Goal: Task Accomplishment & Management: Manage account settings

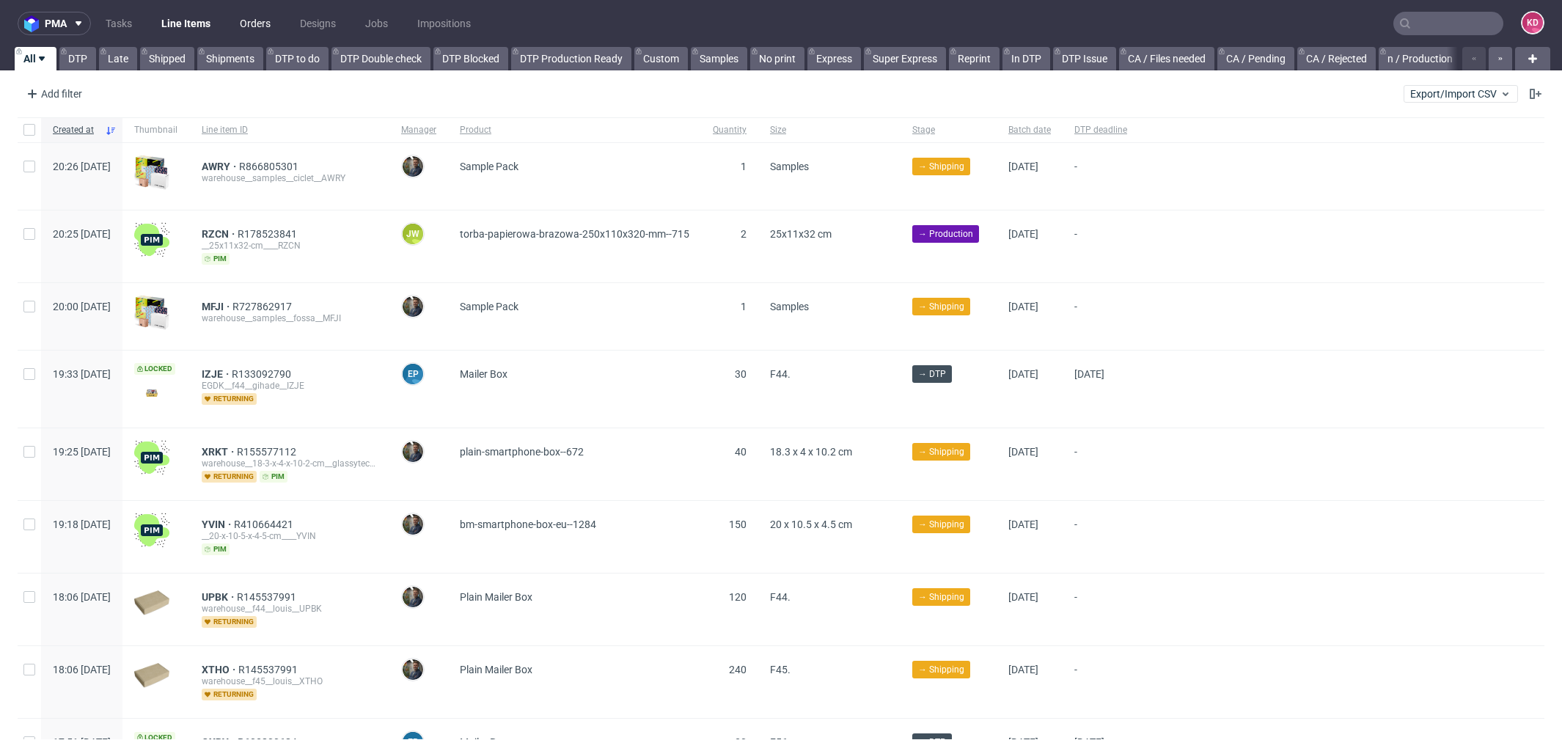
click at [259, 23] on link "Orders" at bounding box center [255, 23] width 48 height 23
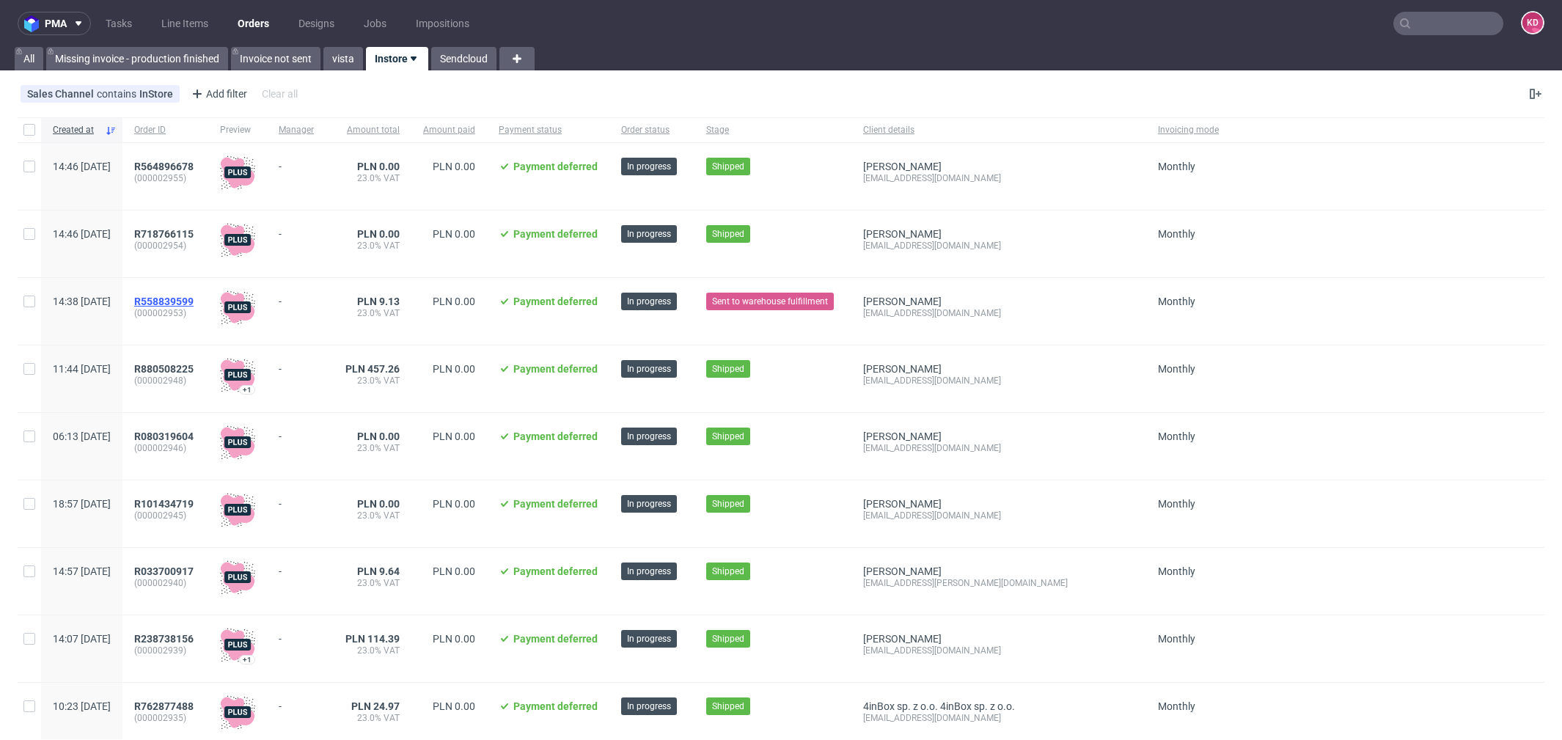
click at [194, 302] on span "R558839599" at bounding box center [163, 302] width 59 height 12
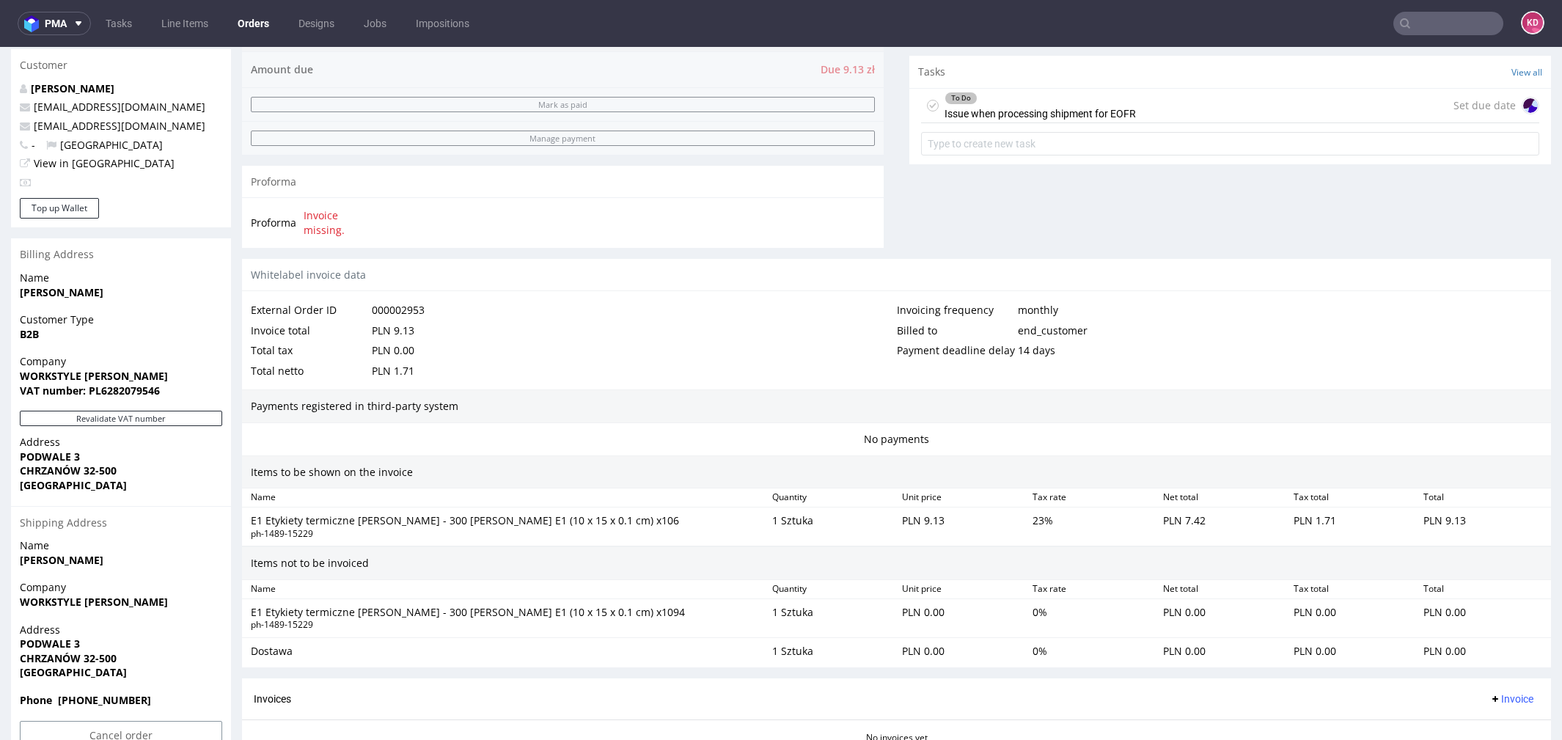
scroll to position [634, 0]
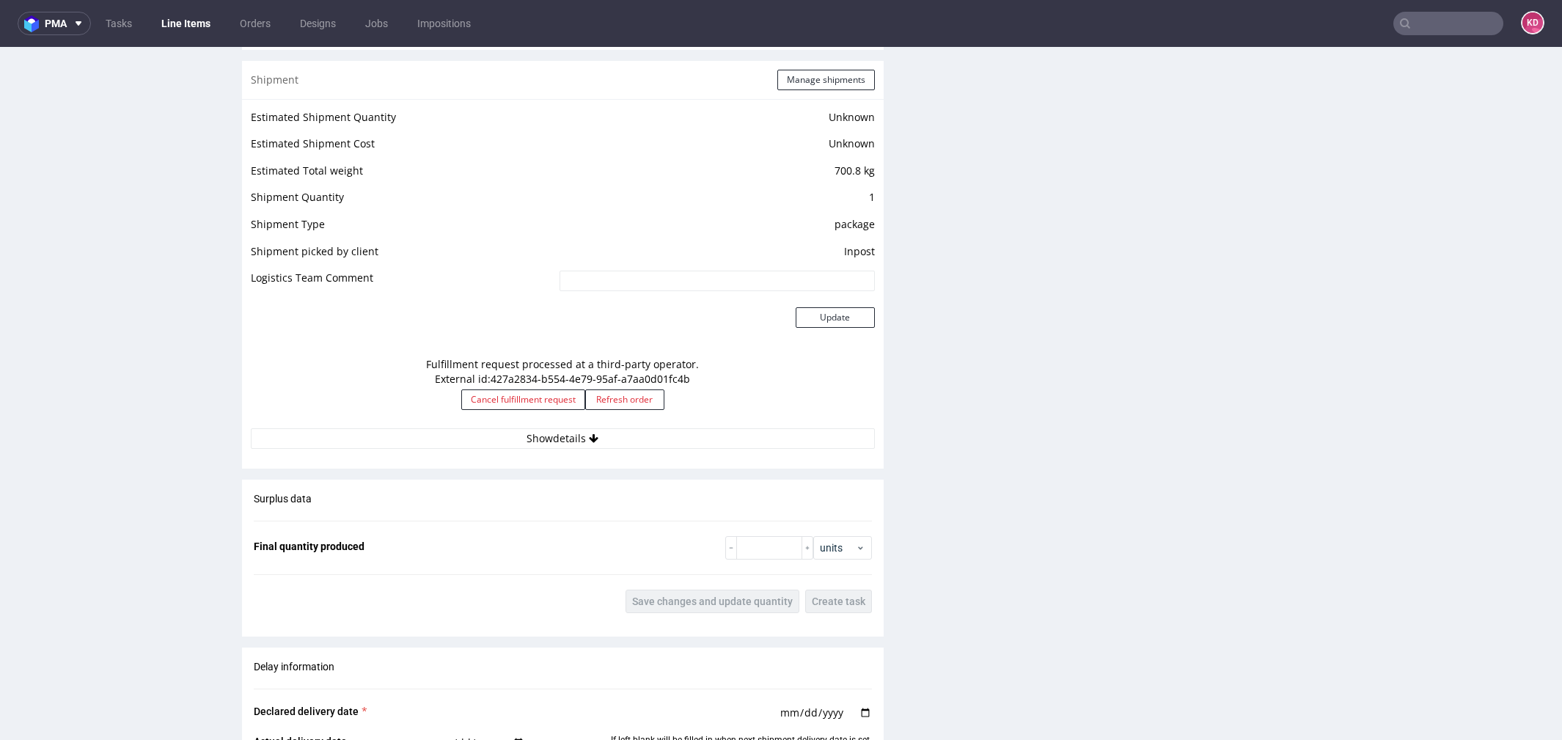
scroll to position [1168, 0]
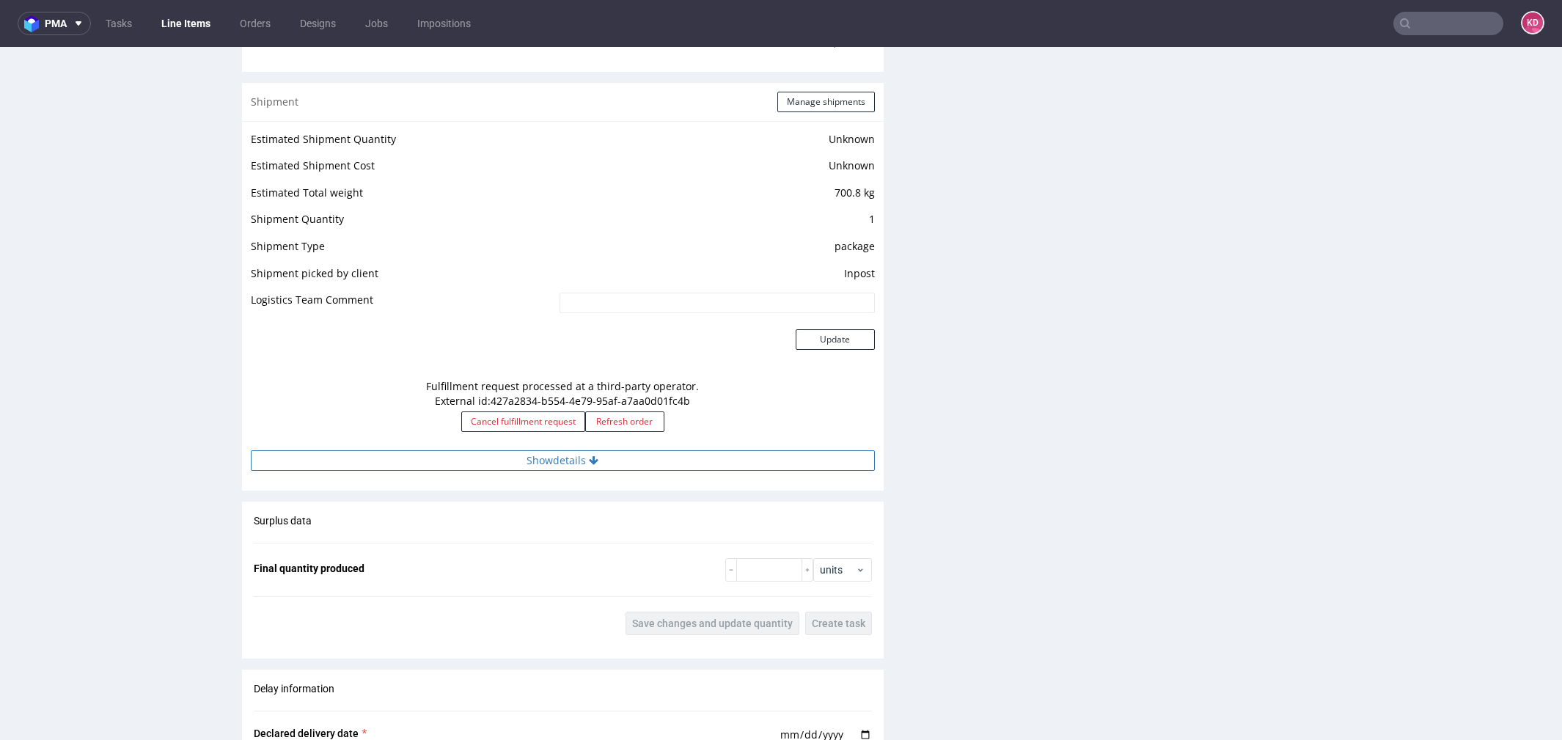
click at [602, 455] on button "Show details" at bounding box center [563, 460] width 624 height 21
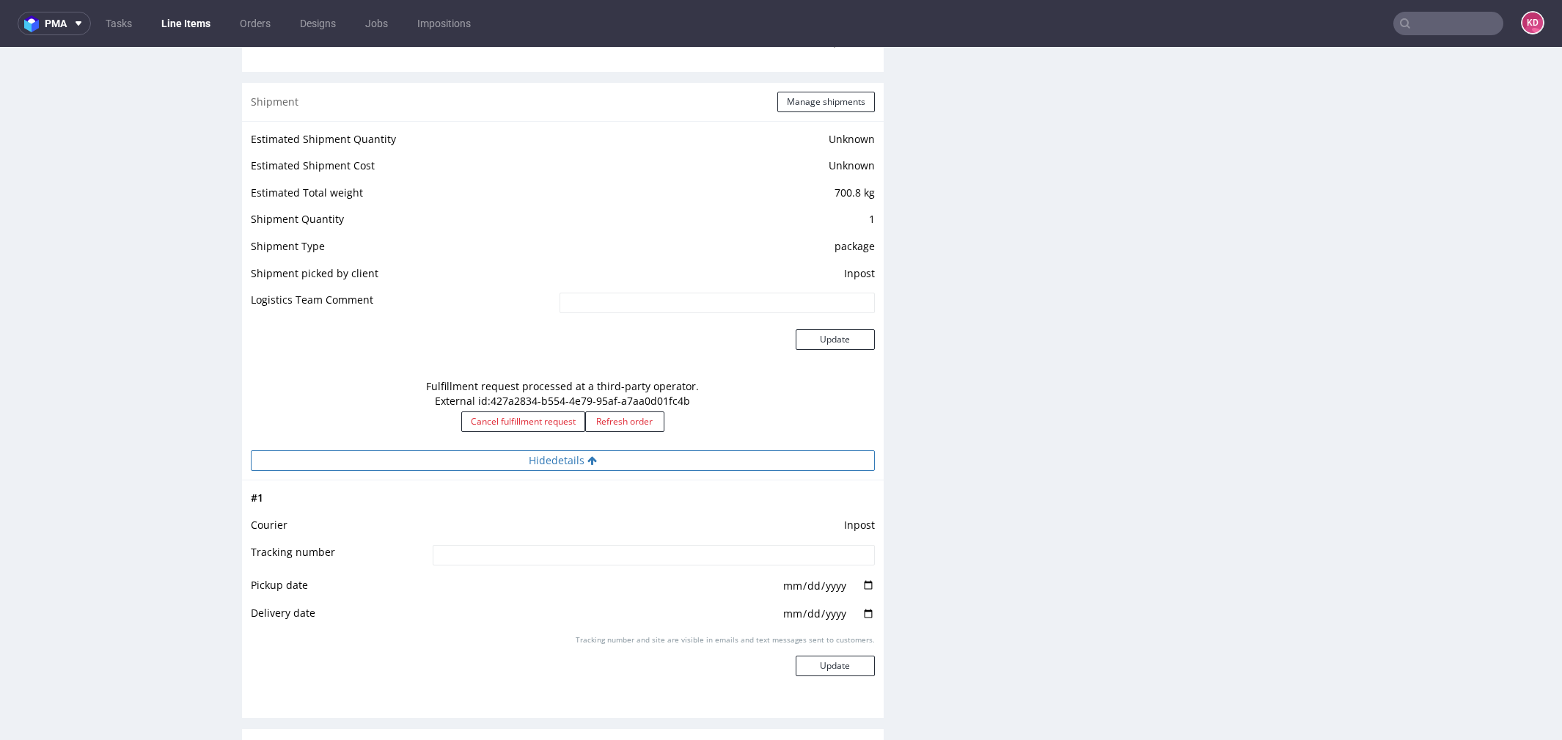
click at [601, 455] on button "Hide details" at bounding box center [563, 460] width 624 height 21
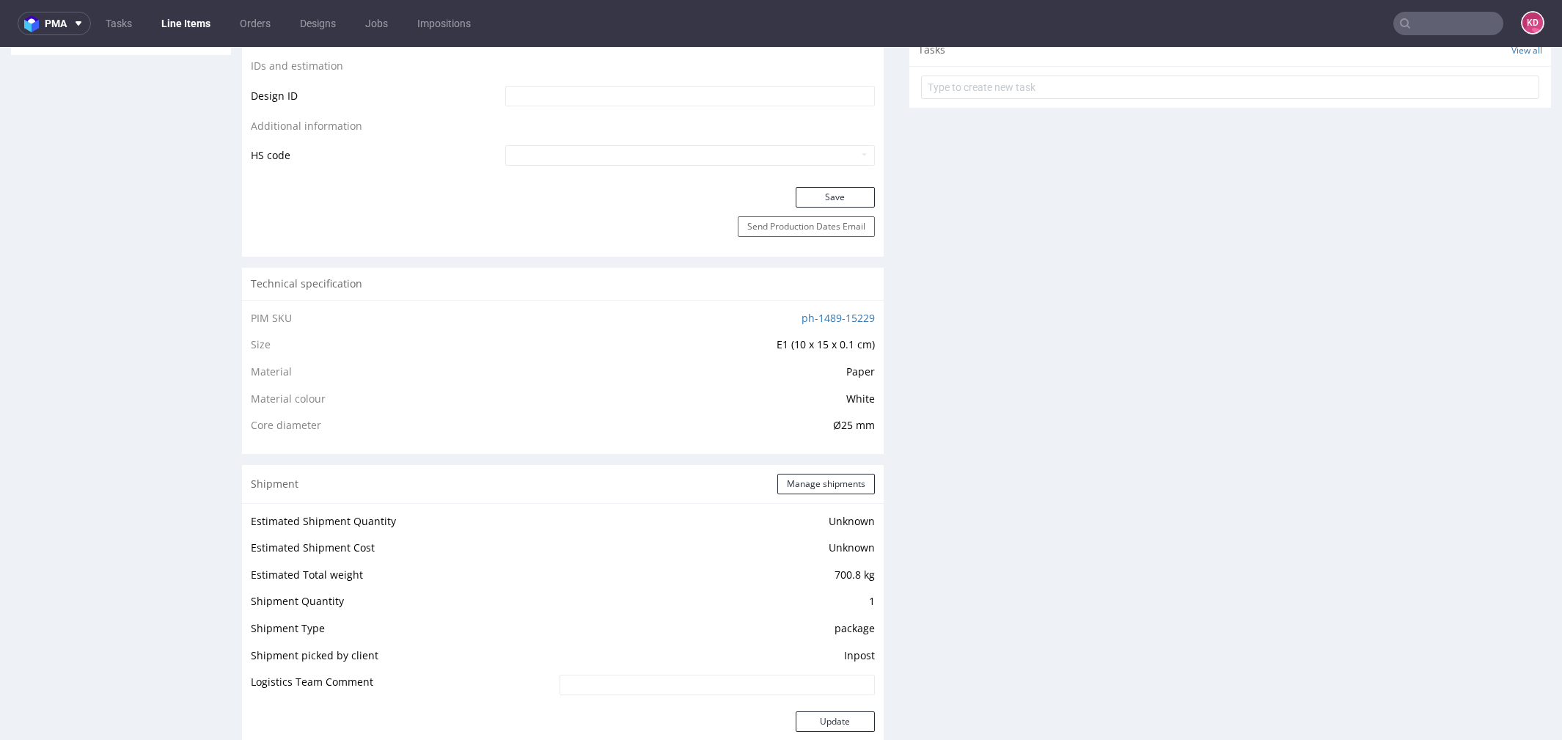
scroll to position [0, 0]
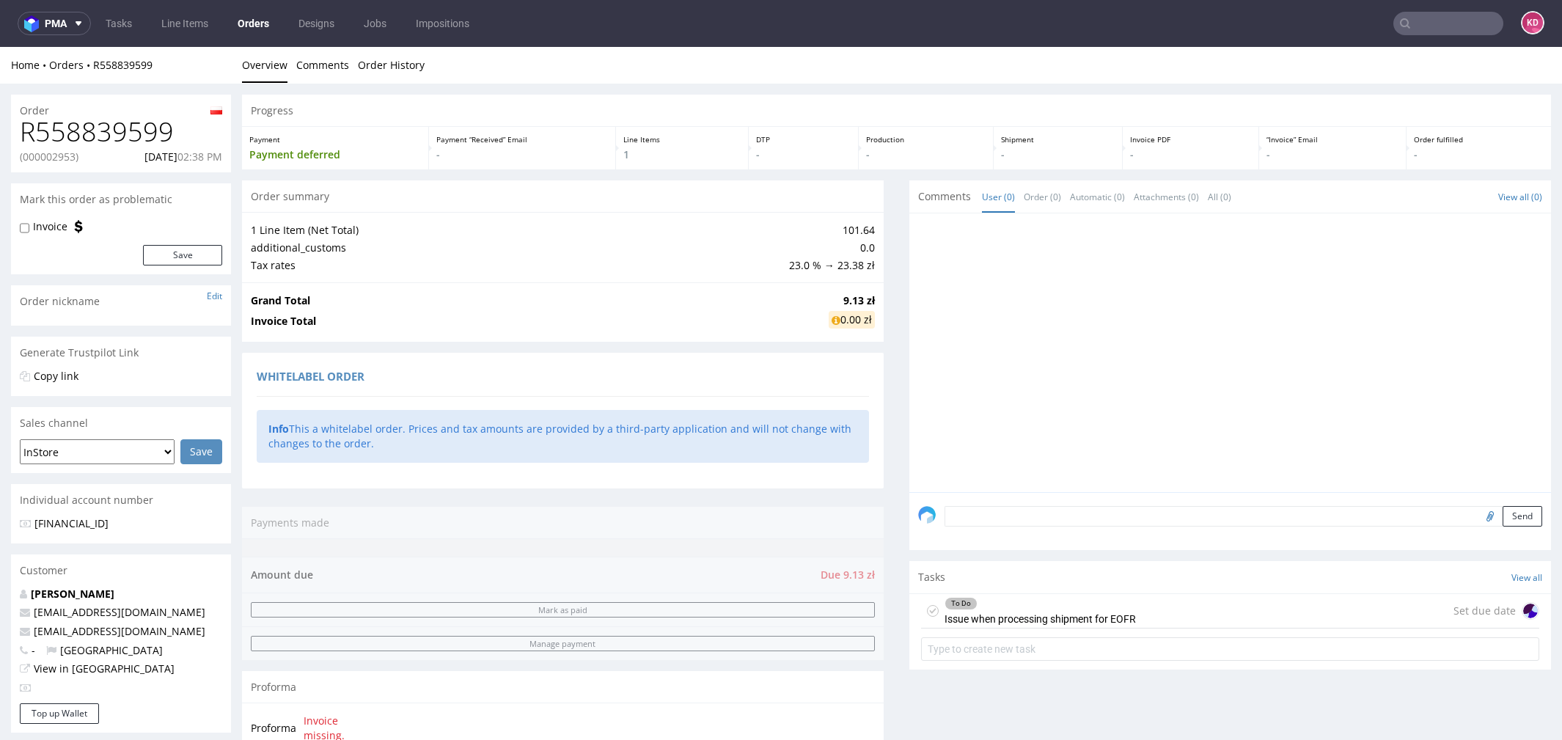
click at [247, 28] on link "Orders" at bounding box center [253, 23] width 49 height 23
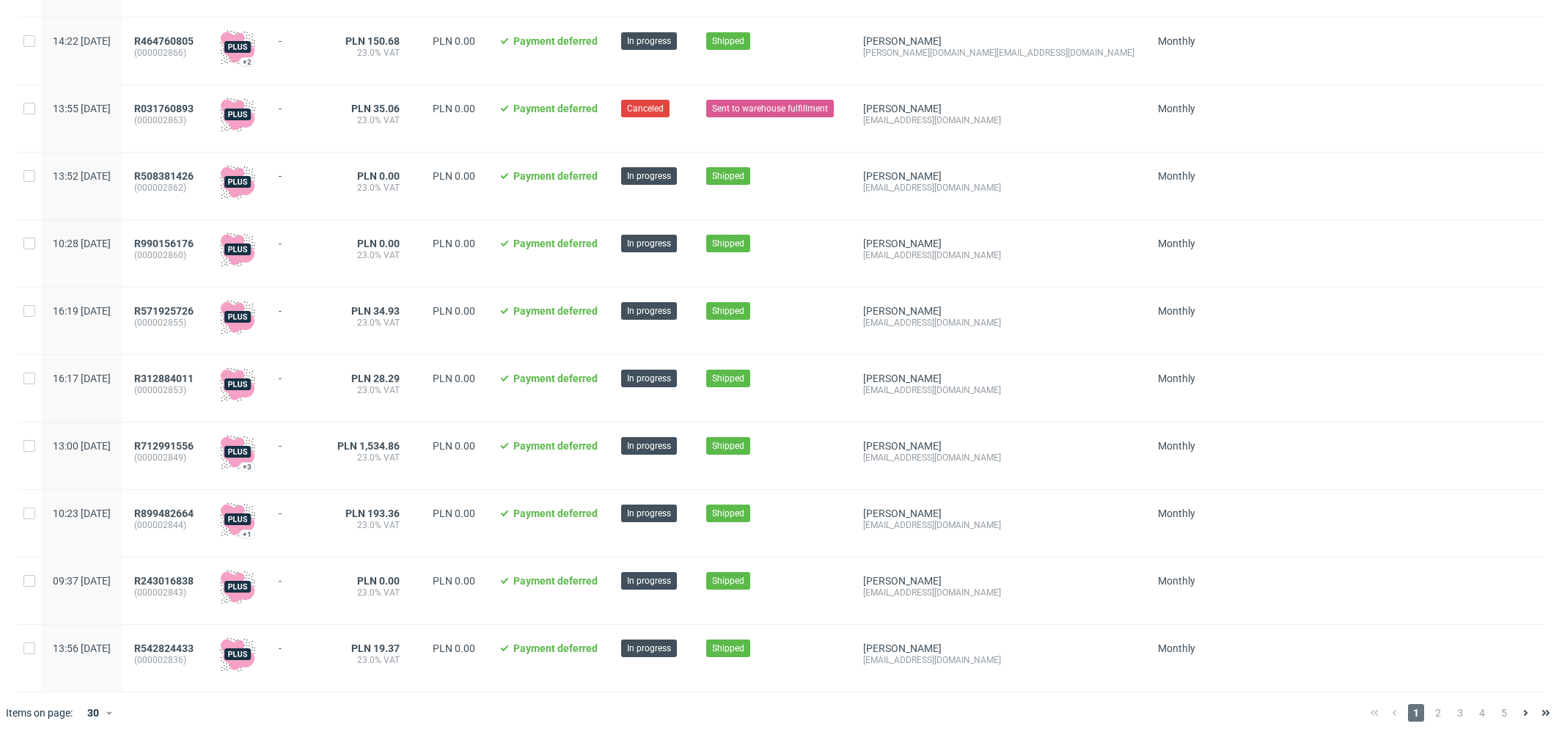
scroll to position [1479, 0]
drag, startPoint x: 989, startPoint y: 332, endPoint x: 904, endPoint y: 335, distance: 85.9
click at [904, 329] on div "[EMAIL_ADDRESS][DOMAIN_NAME]" at bounding box center [998, 323] width 271 height 12
copy div "[EMAIL_ADDRESS][DOMAIN_NAME]"
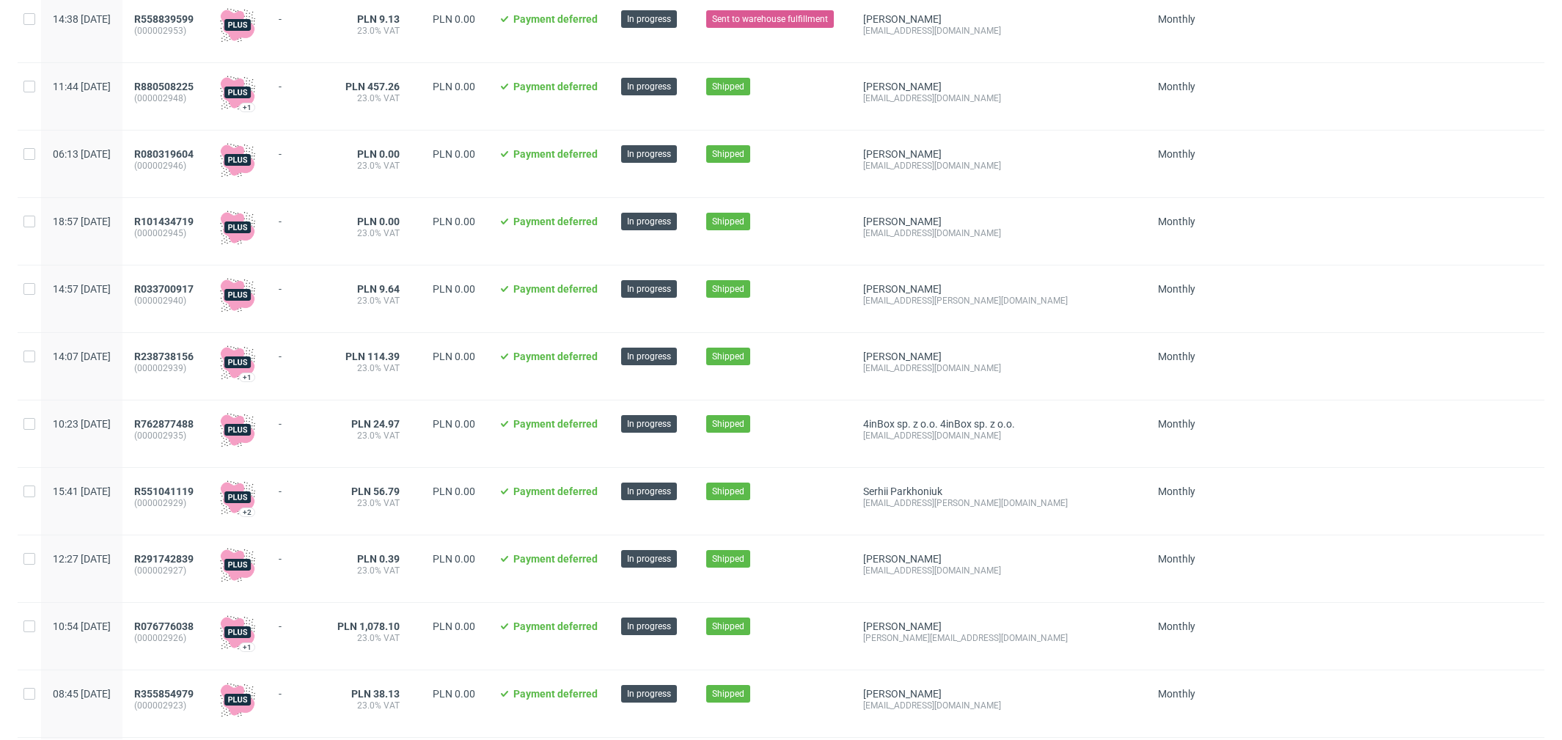
scroll to position [0, 0]
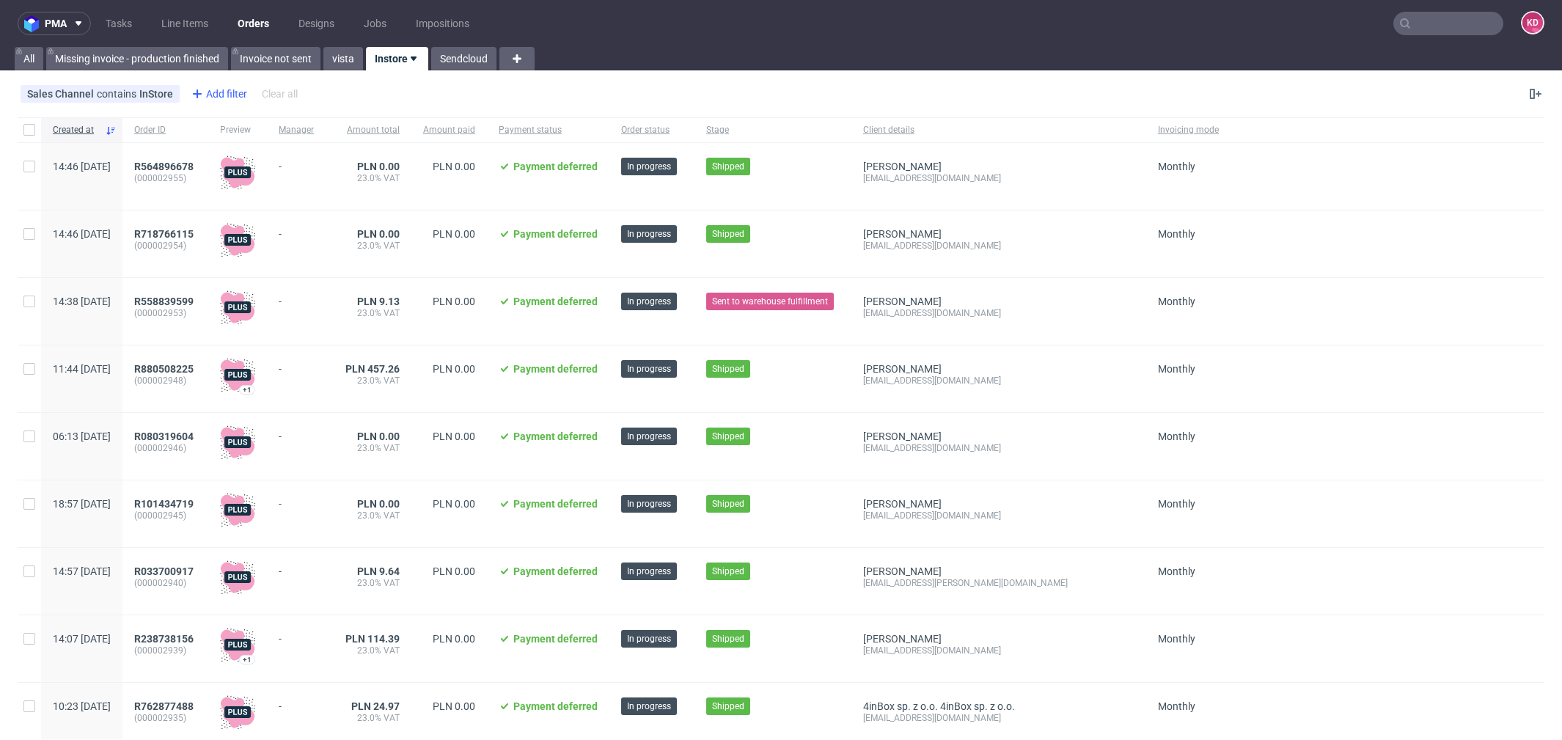
click at [209, 89] on div "Add filter" at bounding box center [218, 93] width 65 height 23
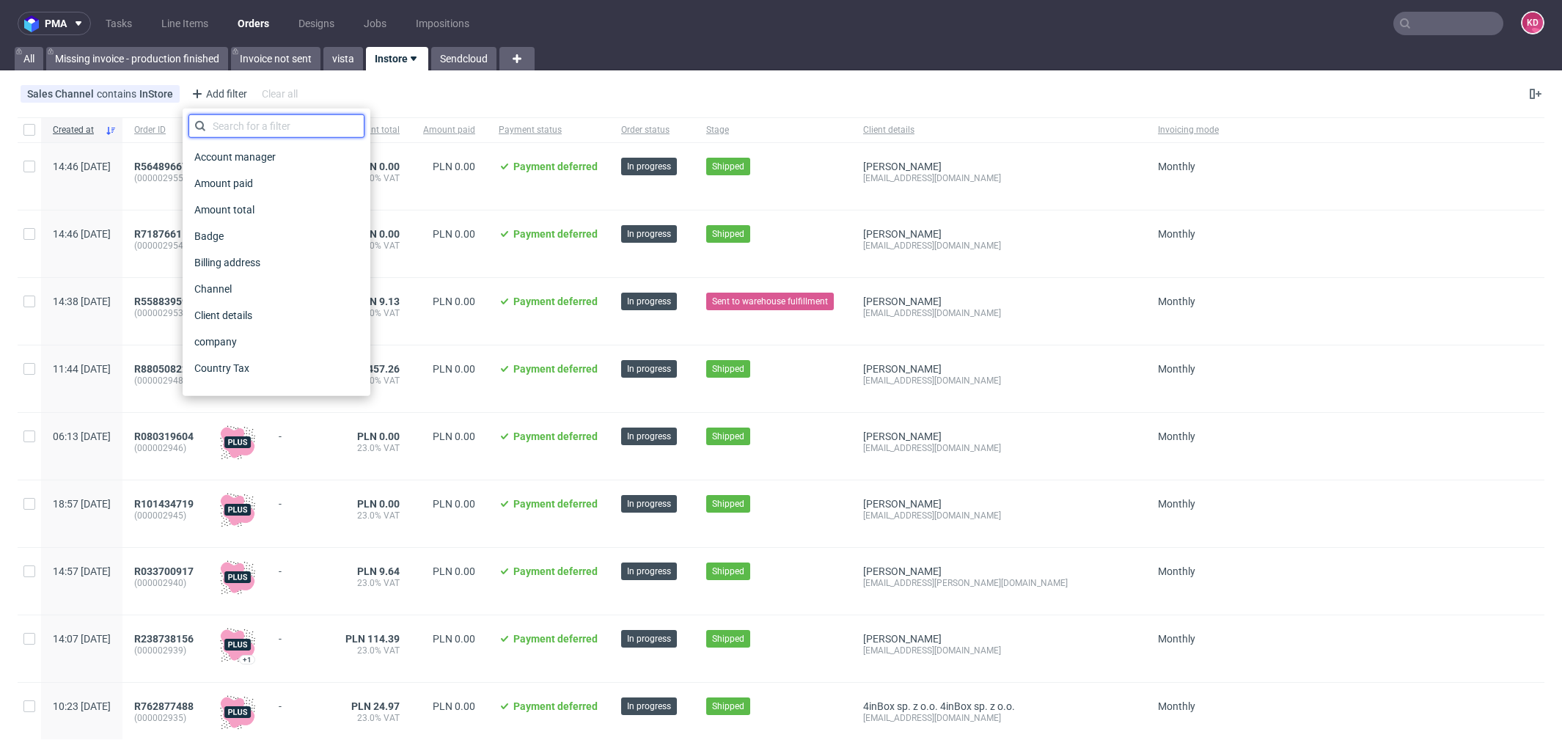
click at [257, 125] on input "text" at bounding box center [276, 125] width 176 height 23
click at [268, 239] on div "Client details" at bounding box center [276, 245] width 176 height 21
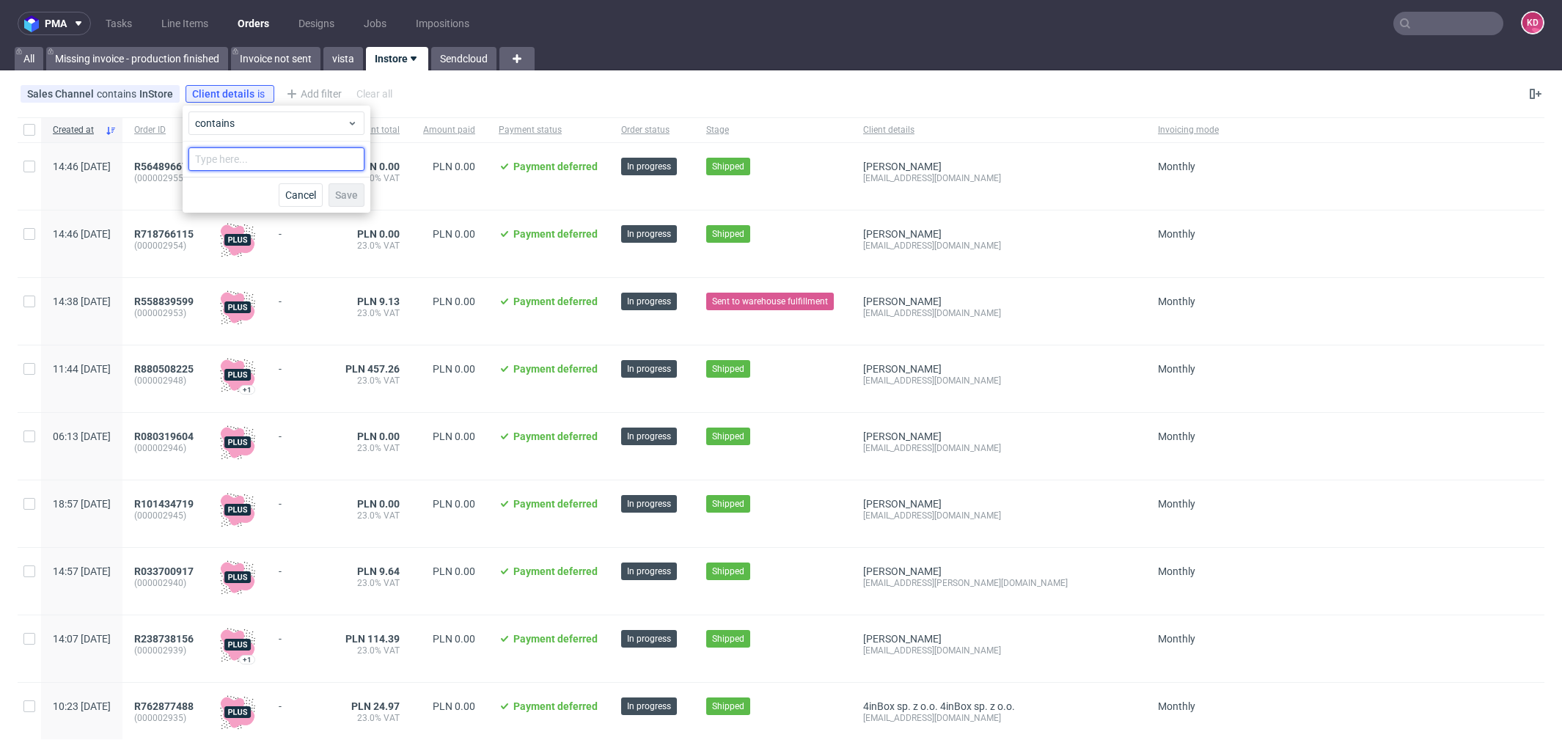
click at [255, 159] on input "text" at bounding box center [276, 158] width 176 height 23
paste input "[EMAIL_ADDRESS][DOMAIN_NAME]"
type input "[EMAIL_ADDRESS][DOMAIN_NAME]"
click at [359, 195] on button "Save" at bounding box center [347, 194] width 36 height 23
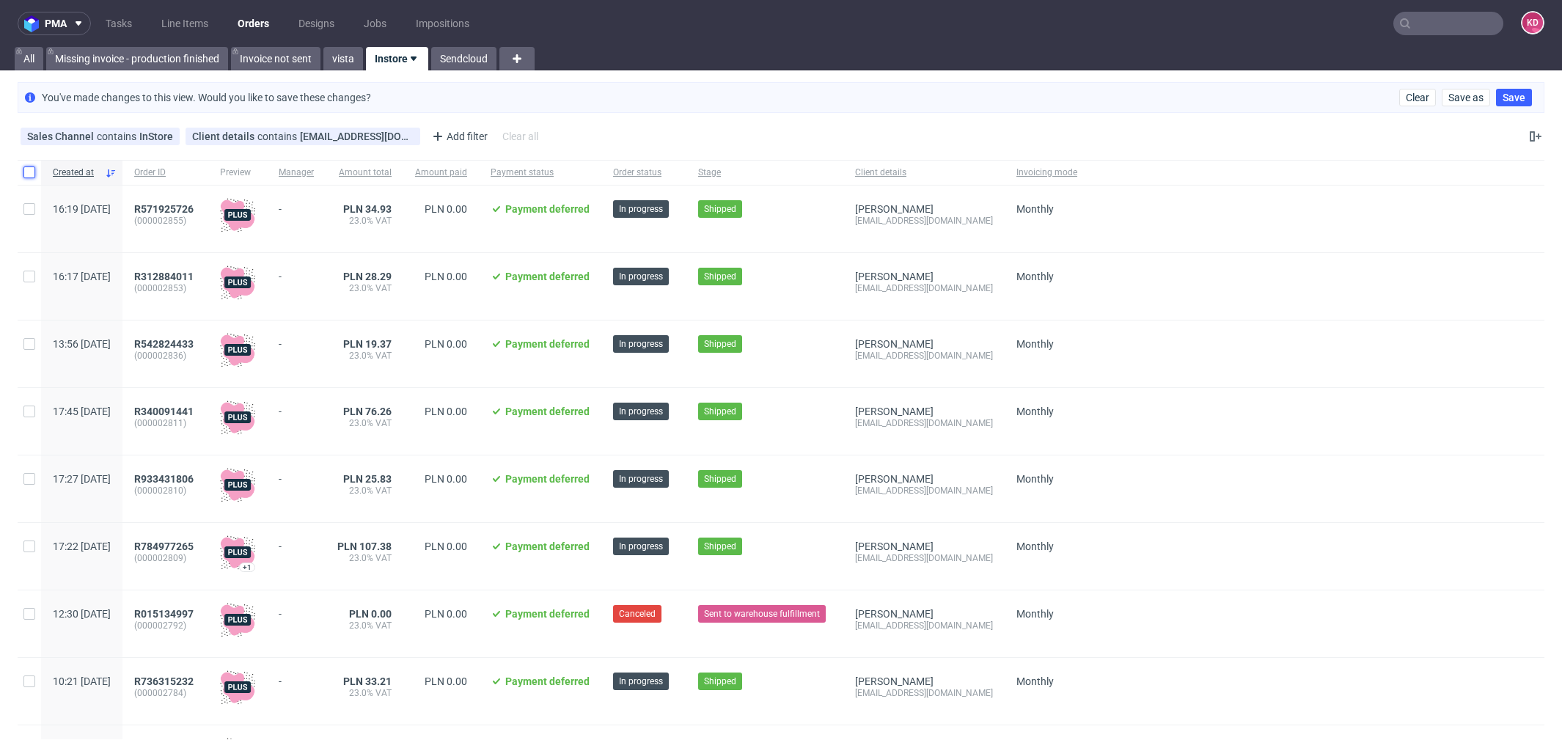
click at [25, 169] on input "checkbox" at bounding box center [29, 172] width 12 height 12
checkbox input "true"
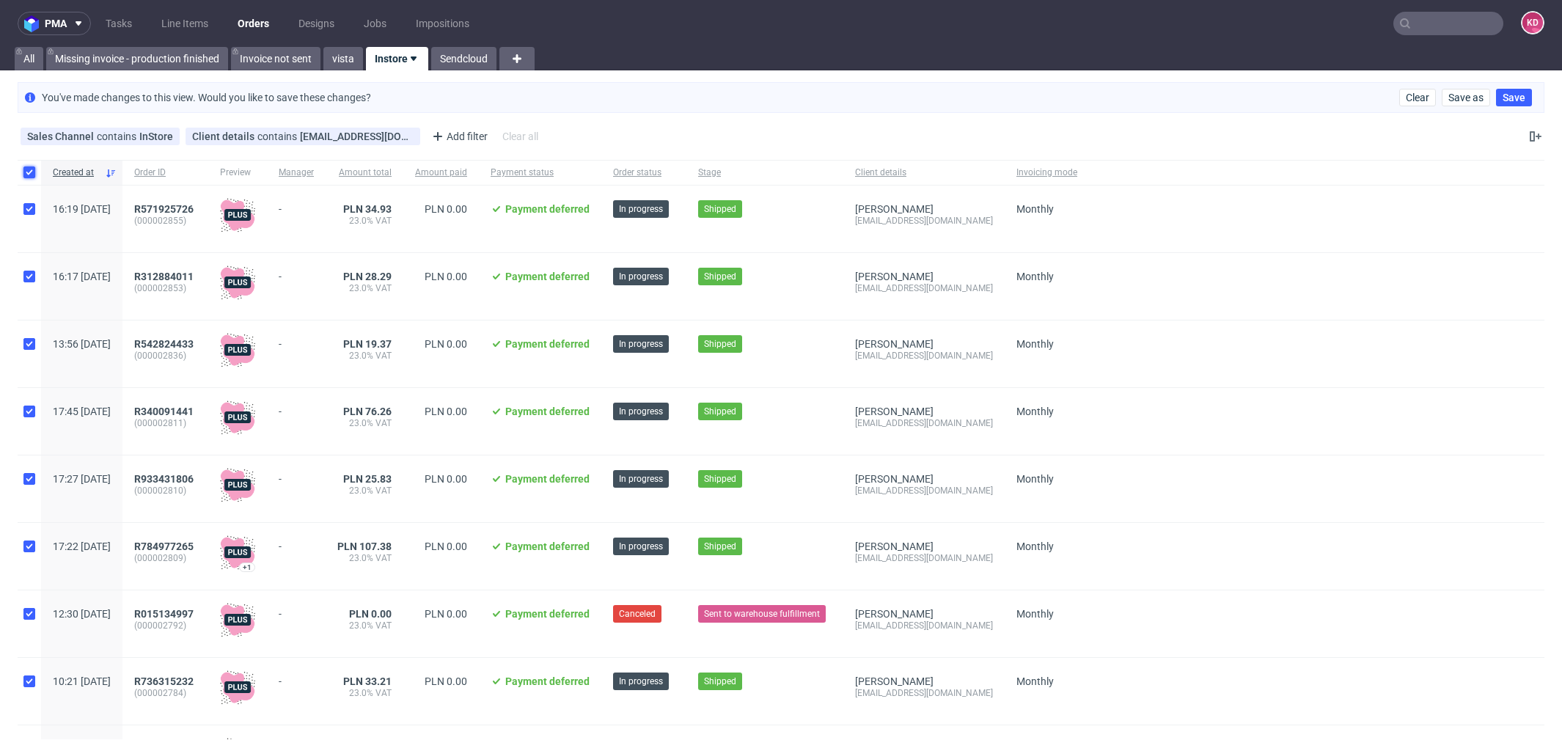
checkbox input "true"
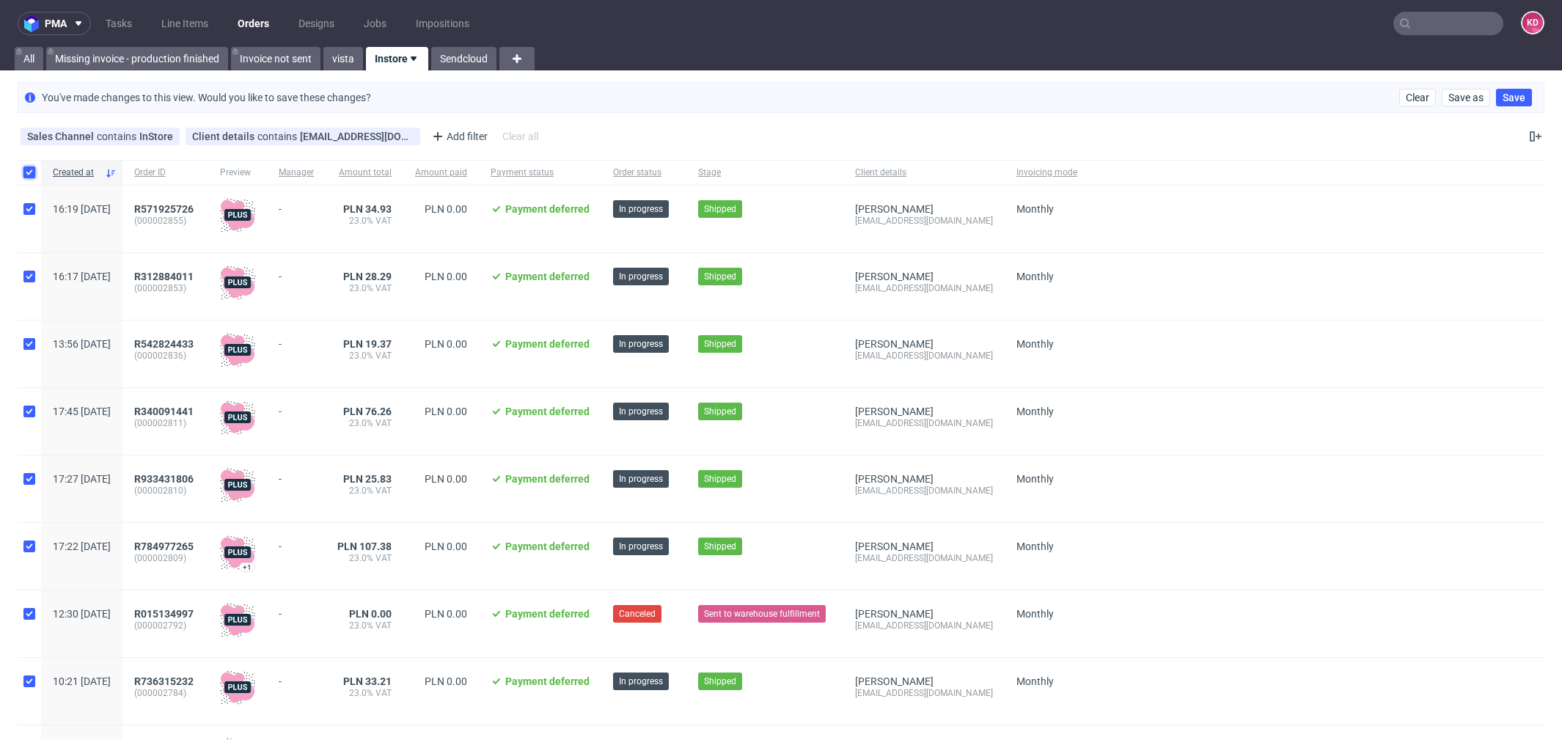
checkbox input "true"
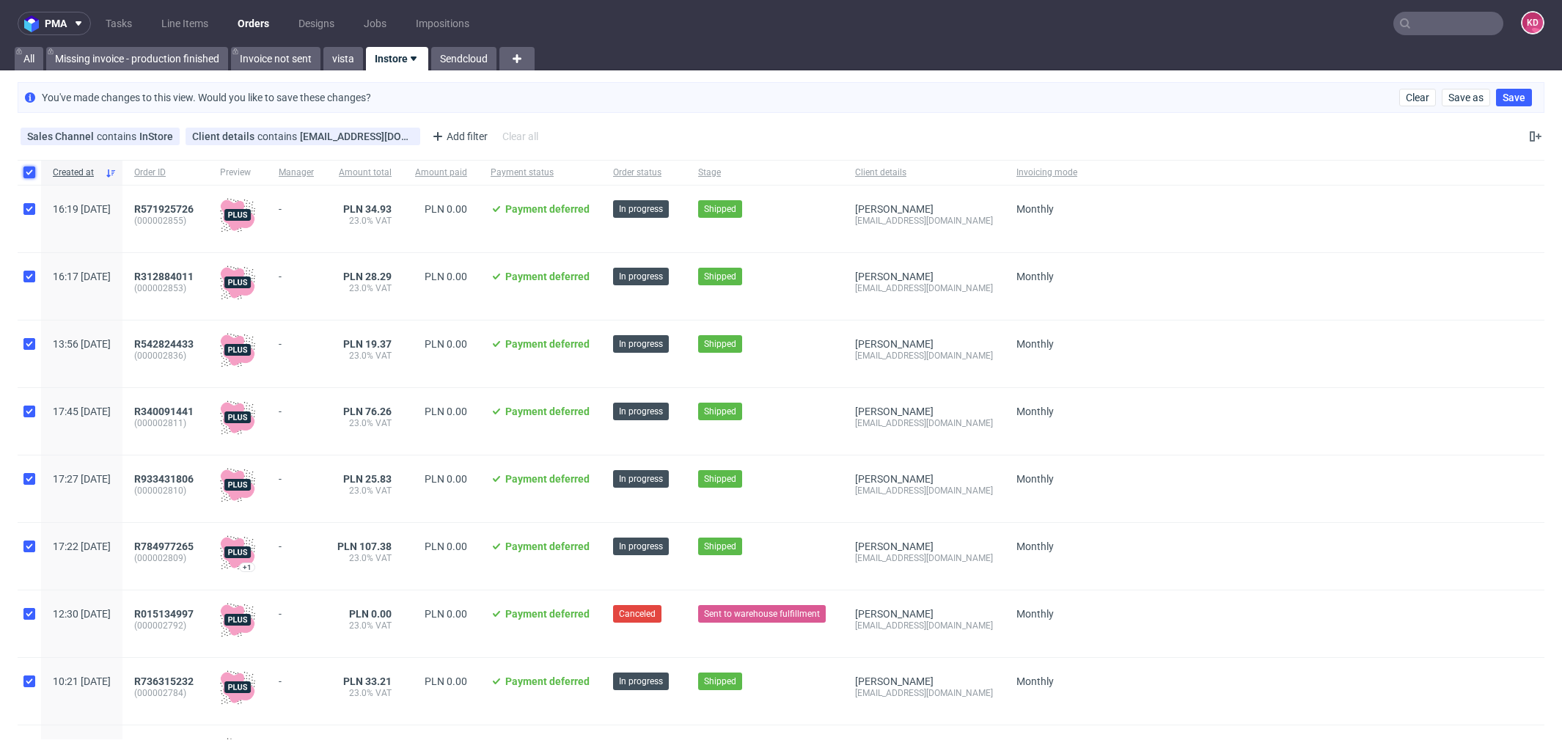
checkbox input "true"
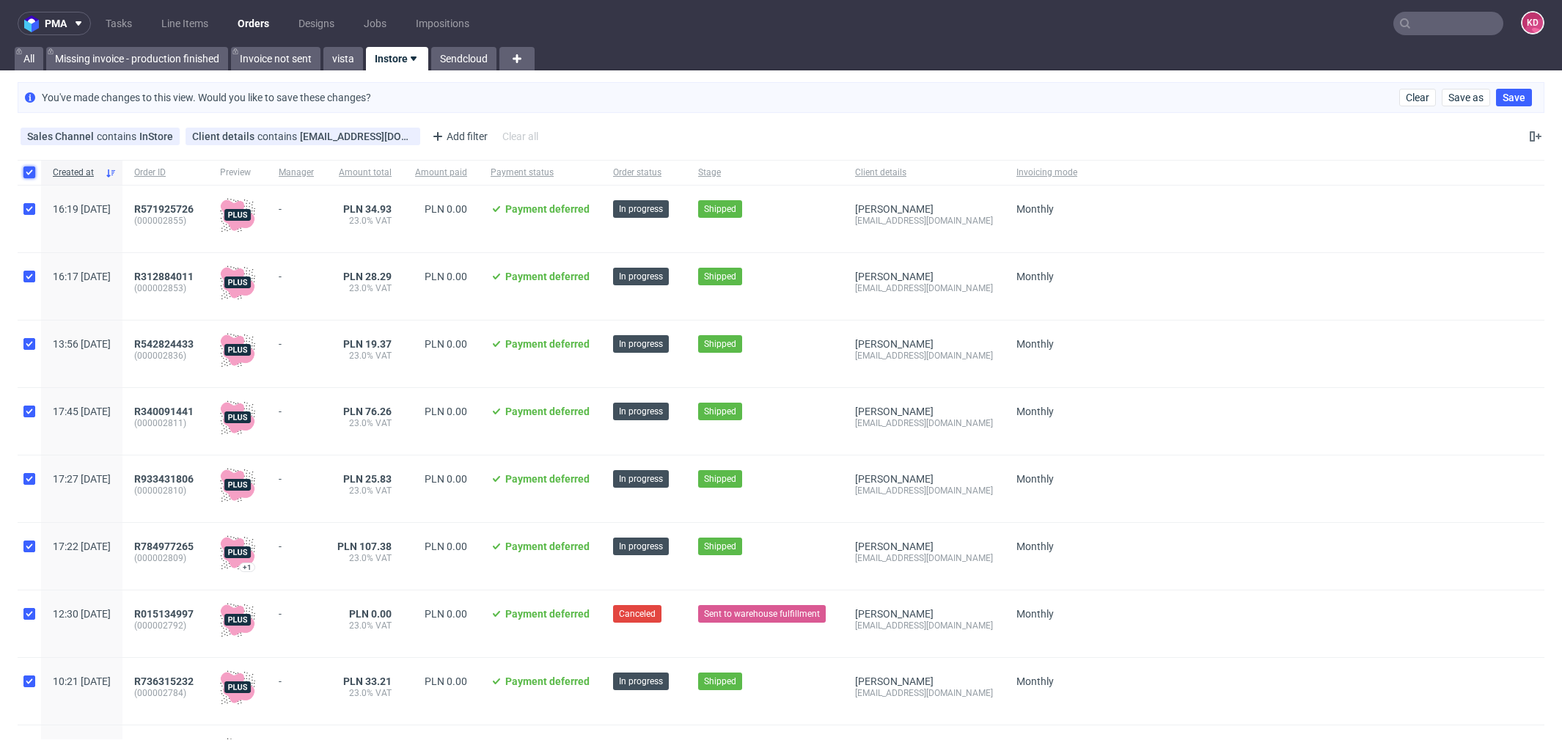
checkbox input "true"
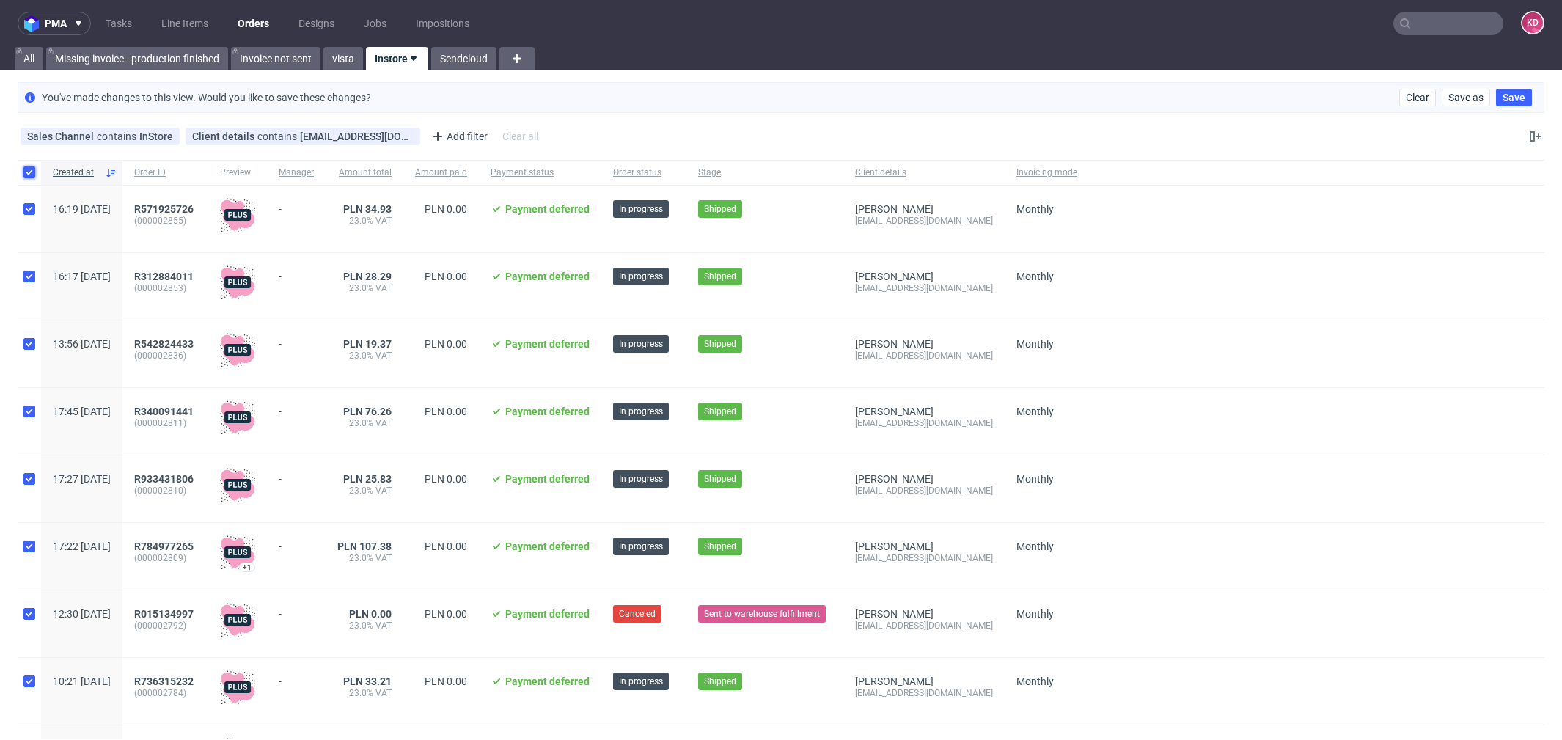
checkbox input "true"
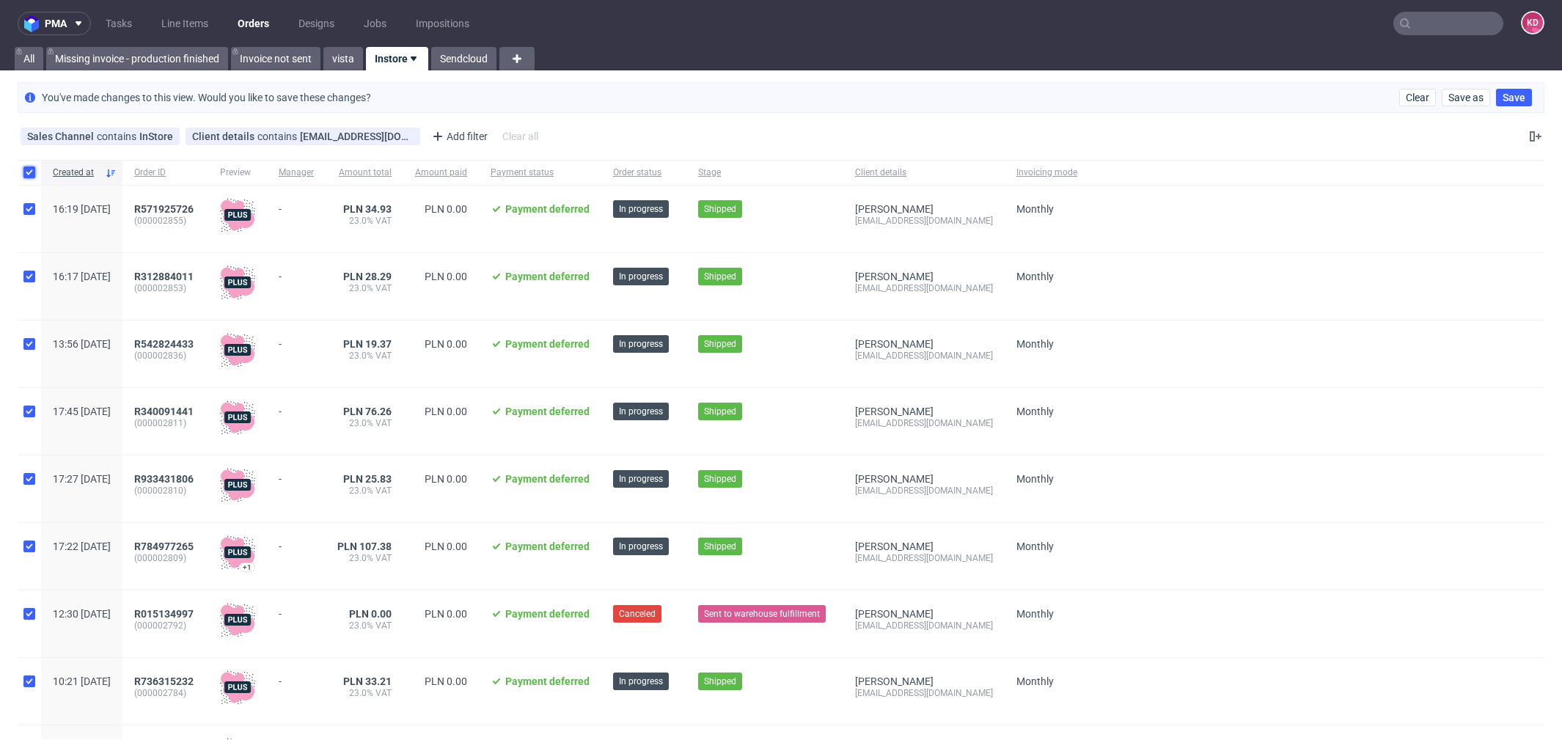
checkbox input "true"
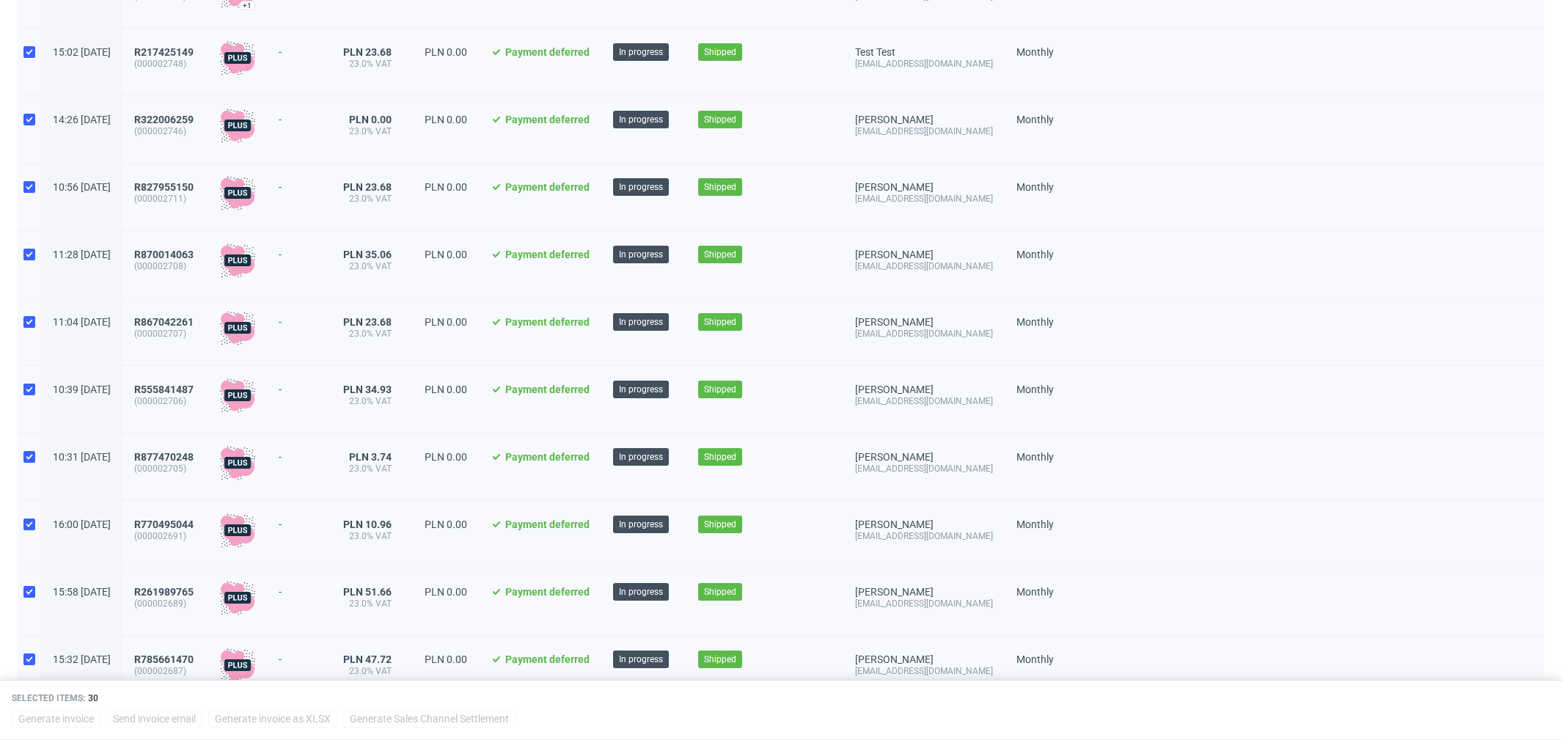
scroll to position [1589, 0]
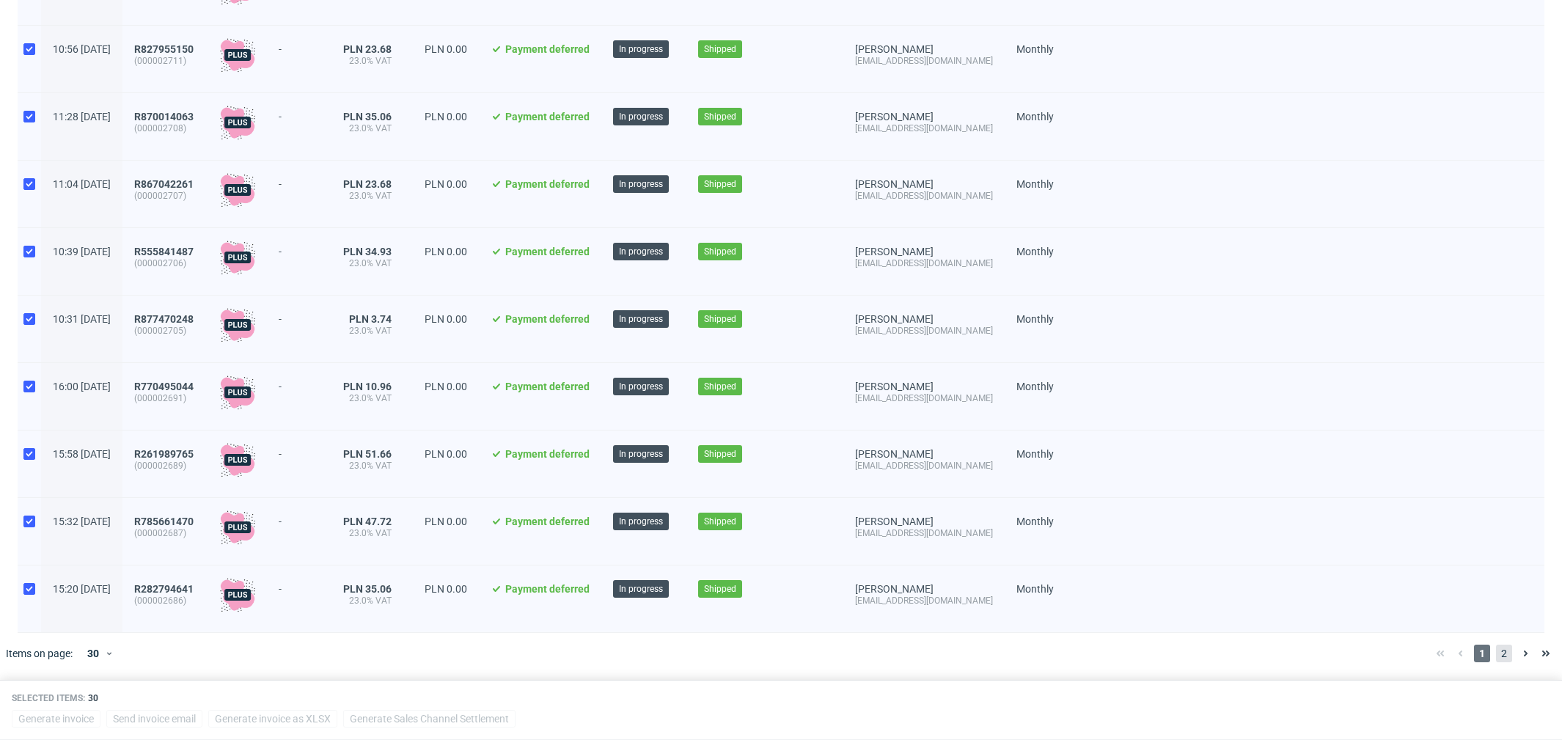
click at [1496, 651] on span "2" at bounding box center [1504, 654] width 16 height 18
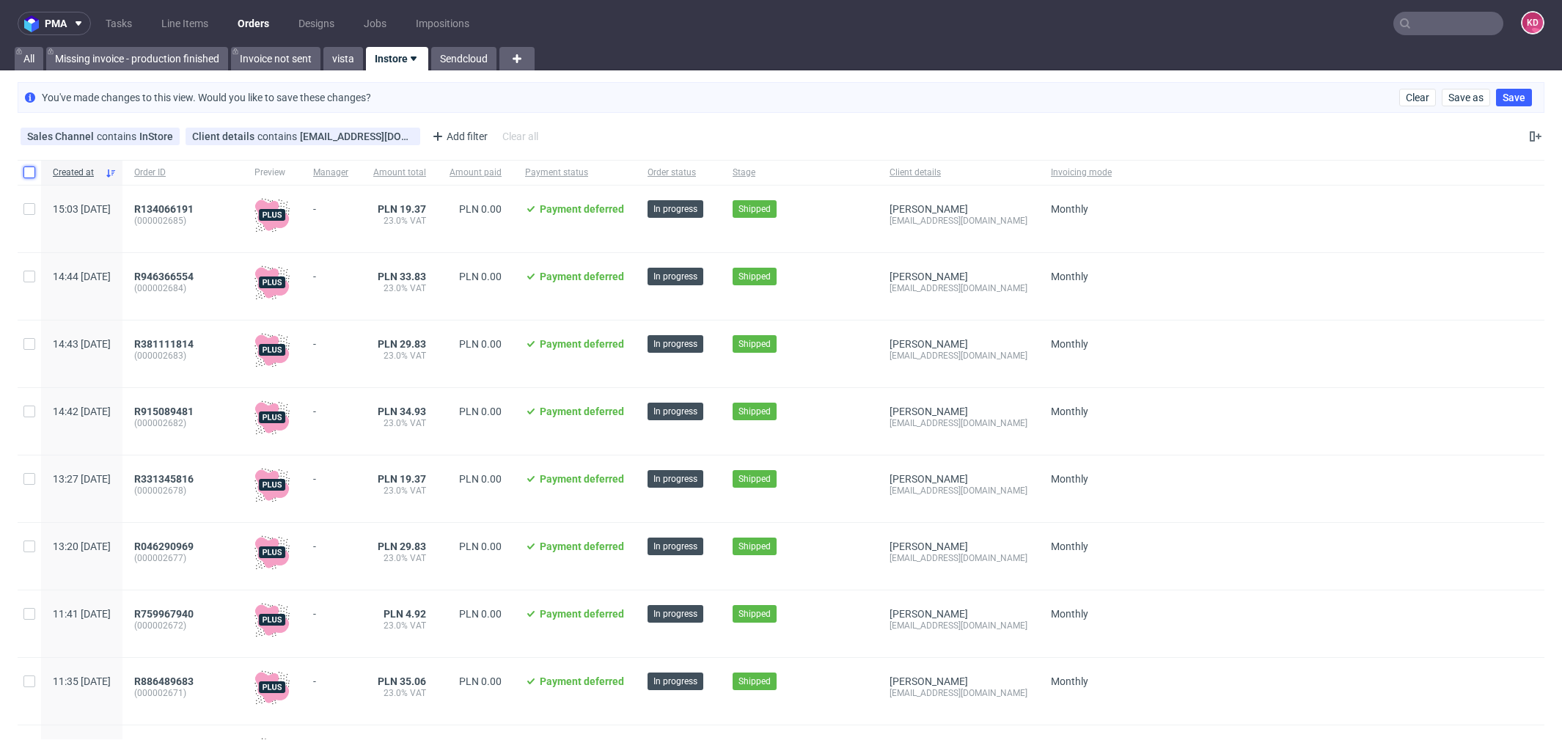
click at [28, 170] on input "checkbox" at bounding box center [29, 172] width 12 height 12
checkbox input "true"
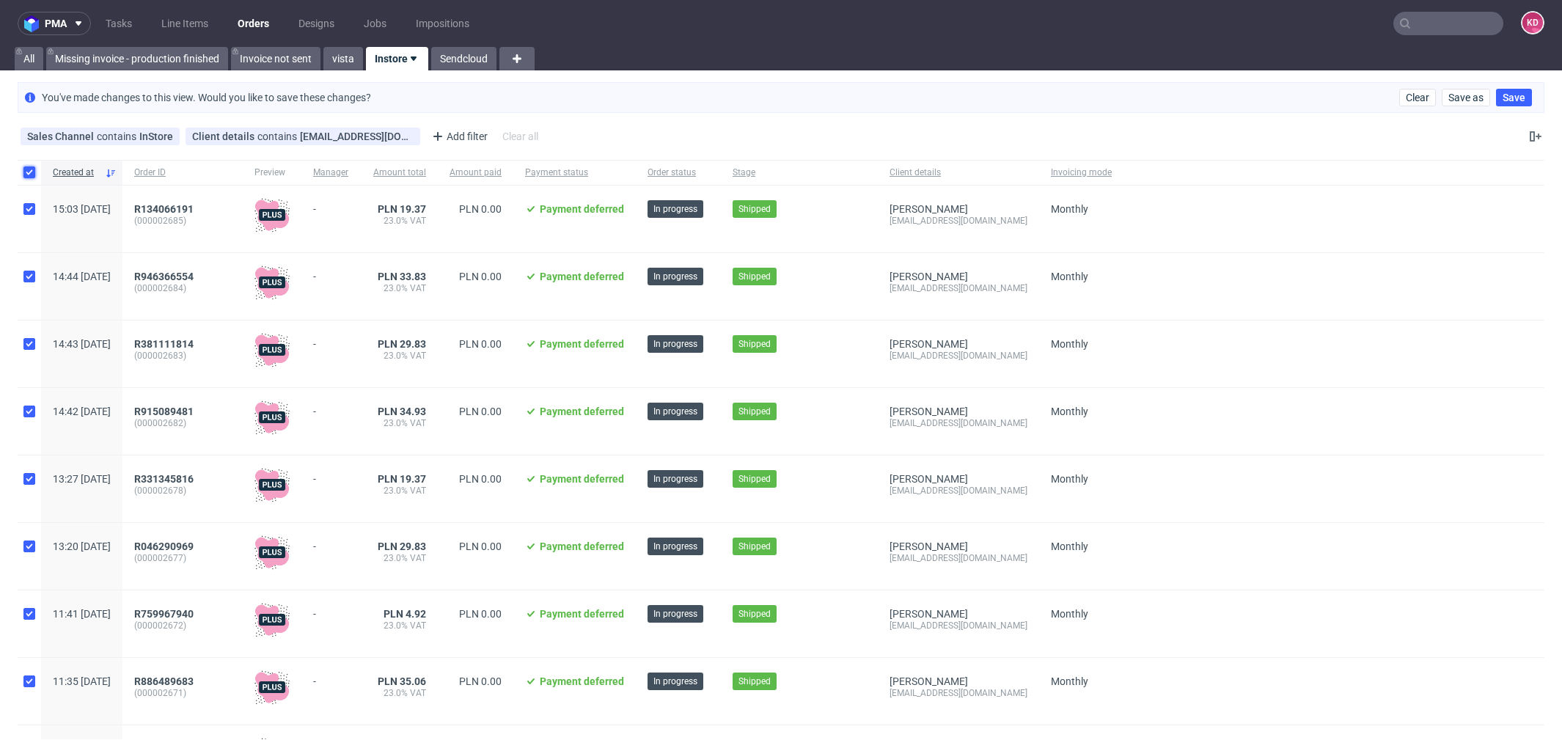
checkbox input "true"
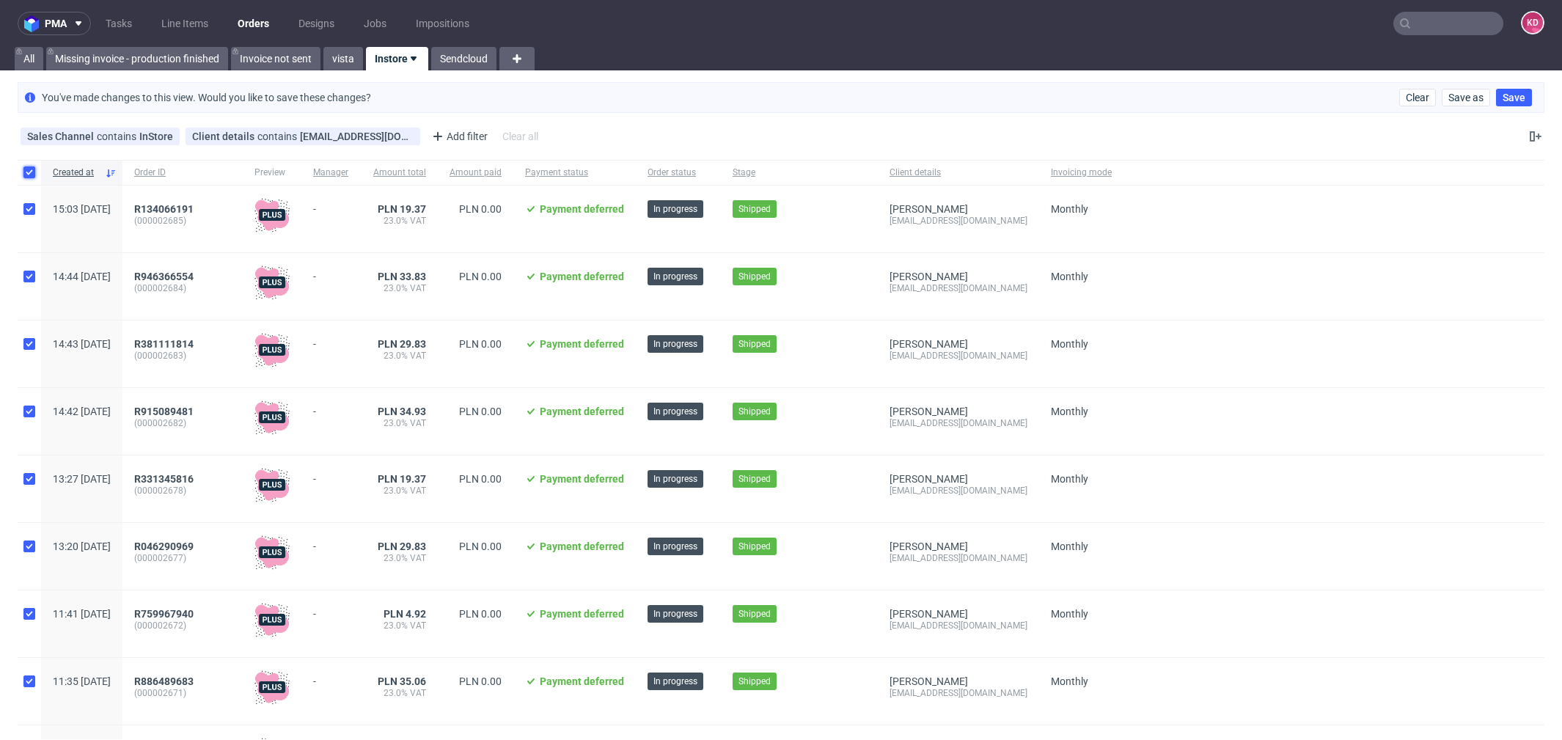
checkbox input "true"
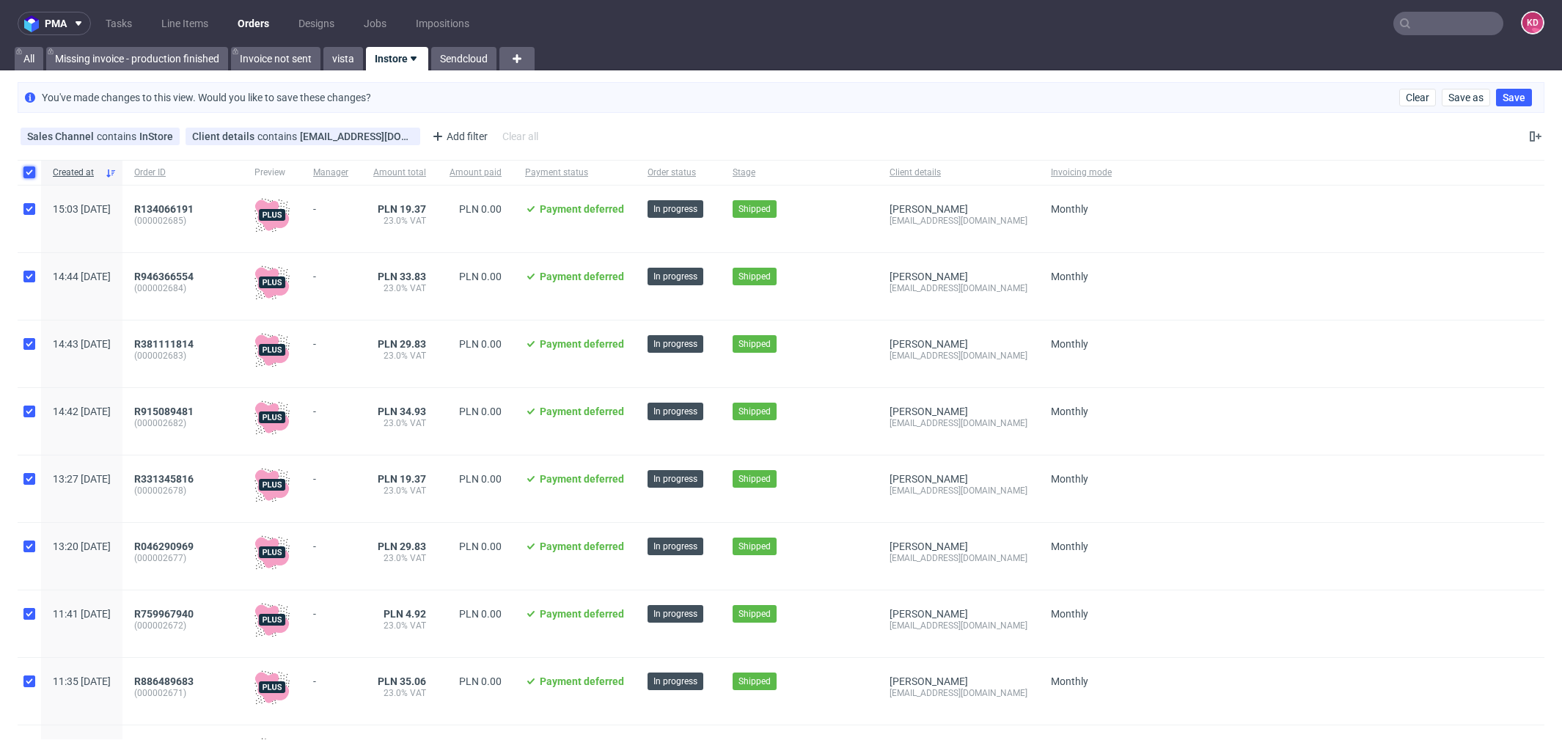
checkbox input "true"
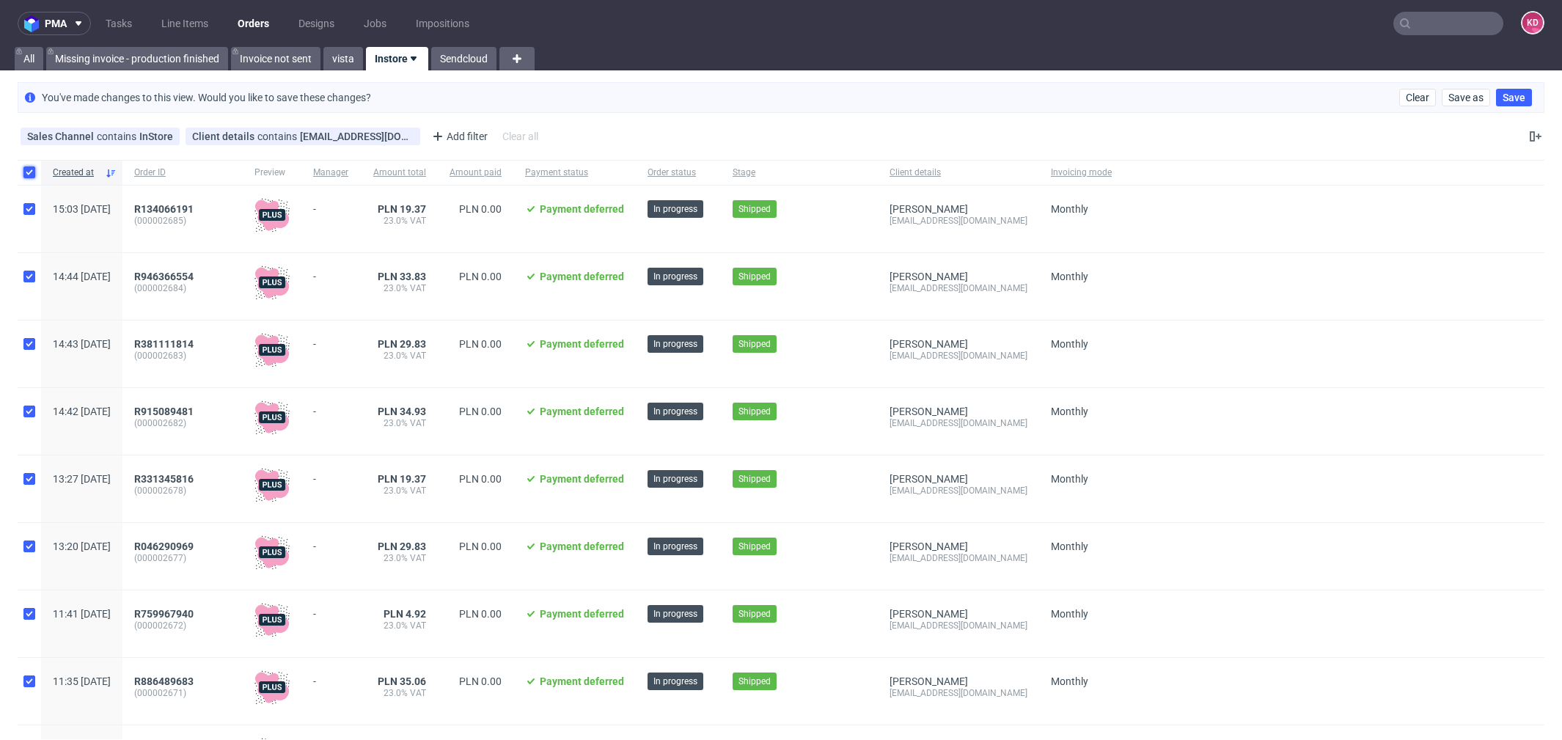
checkbox input "true"
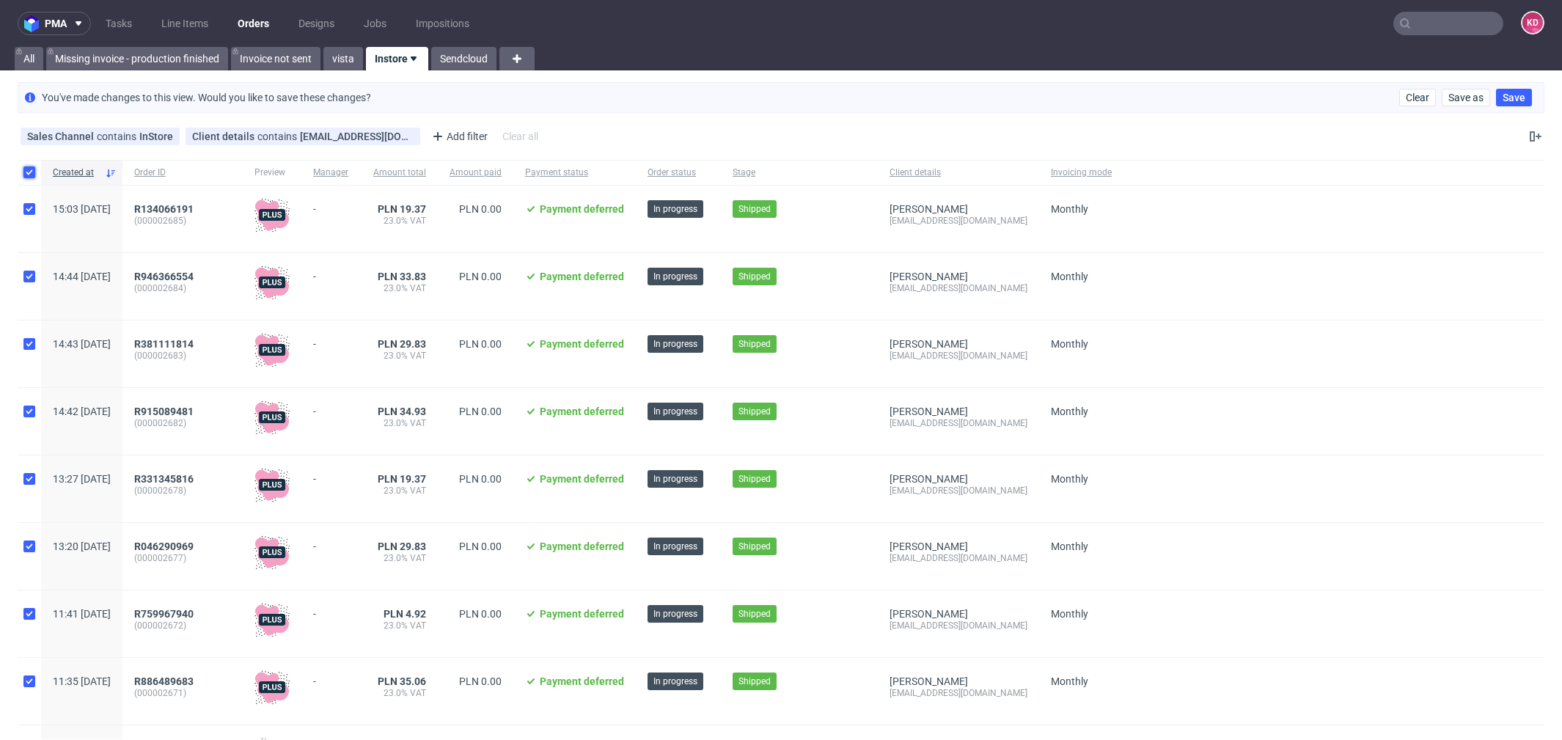
checkbox input "true"
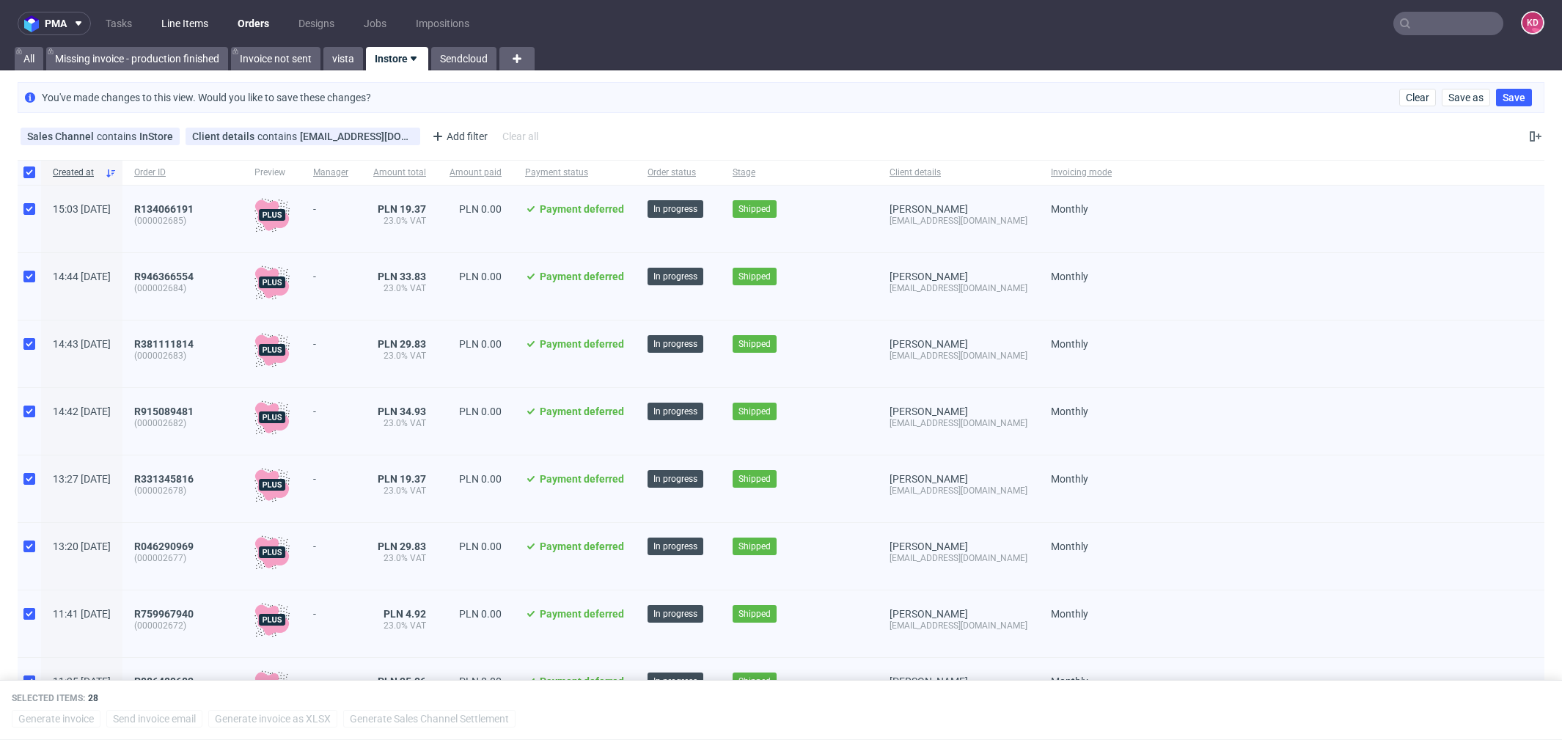
click at [177, 20] on link "Line Items" at bounding box center [185, 23] width 65 height 23
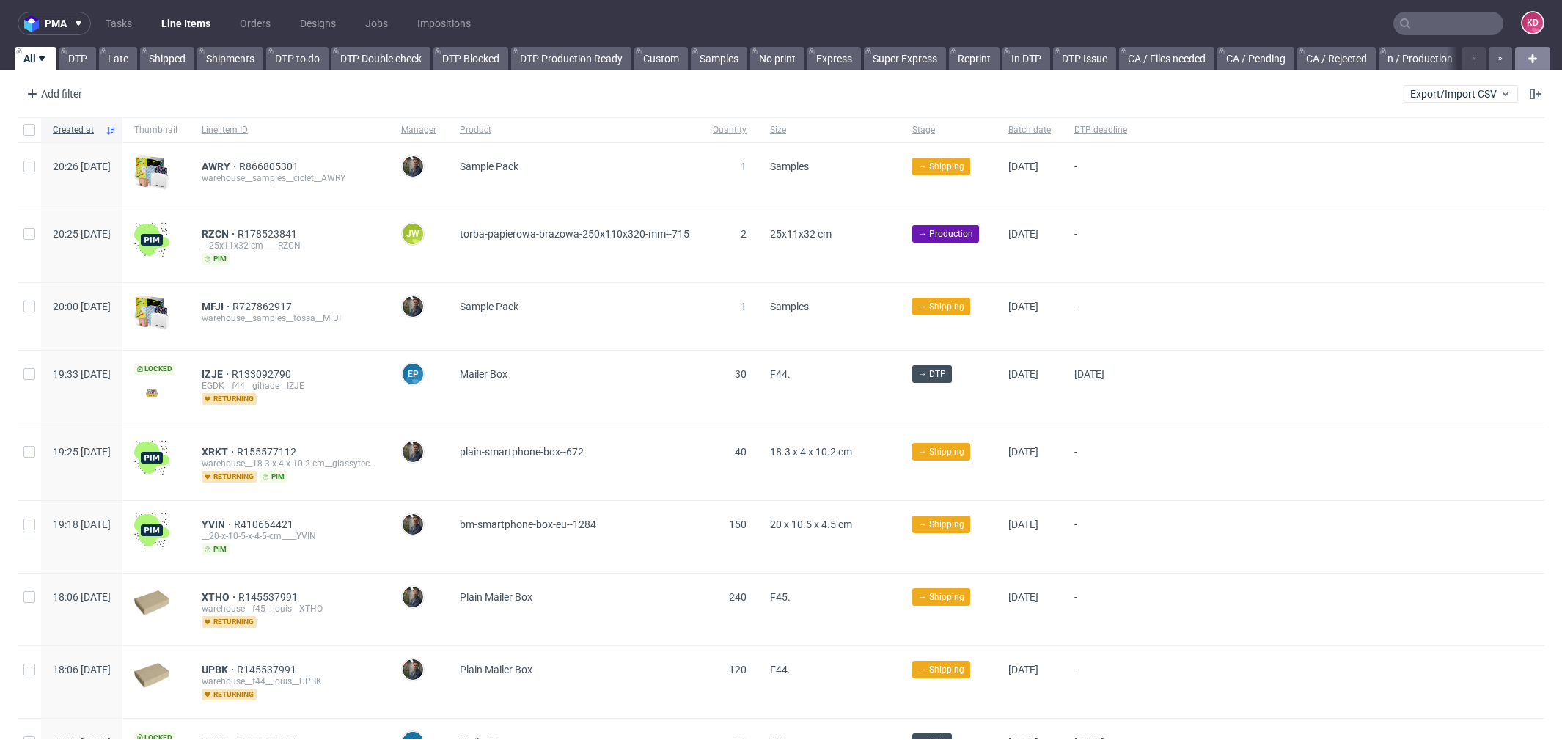
click at [1515, 62] on div at bounding box center [1532, 58] width 35 height 23
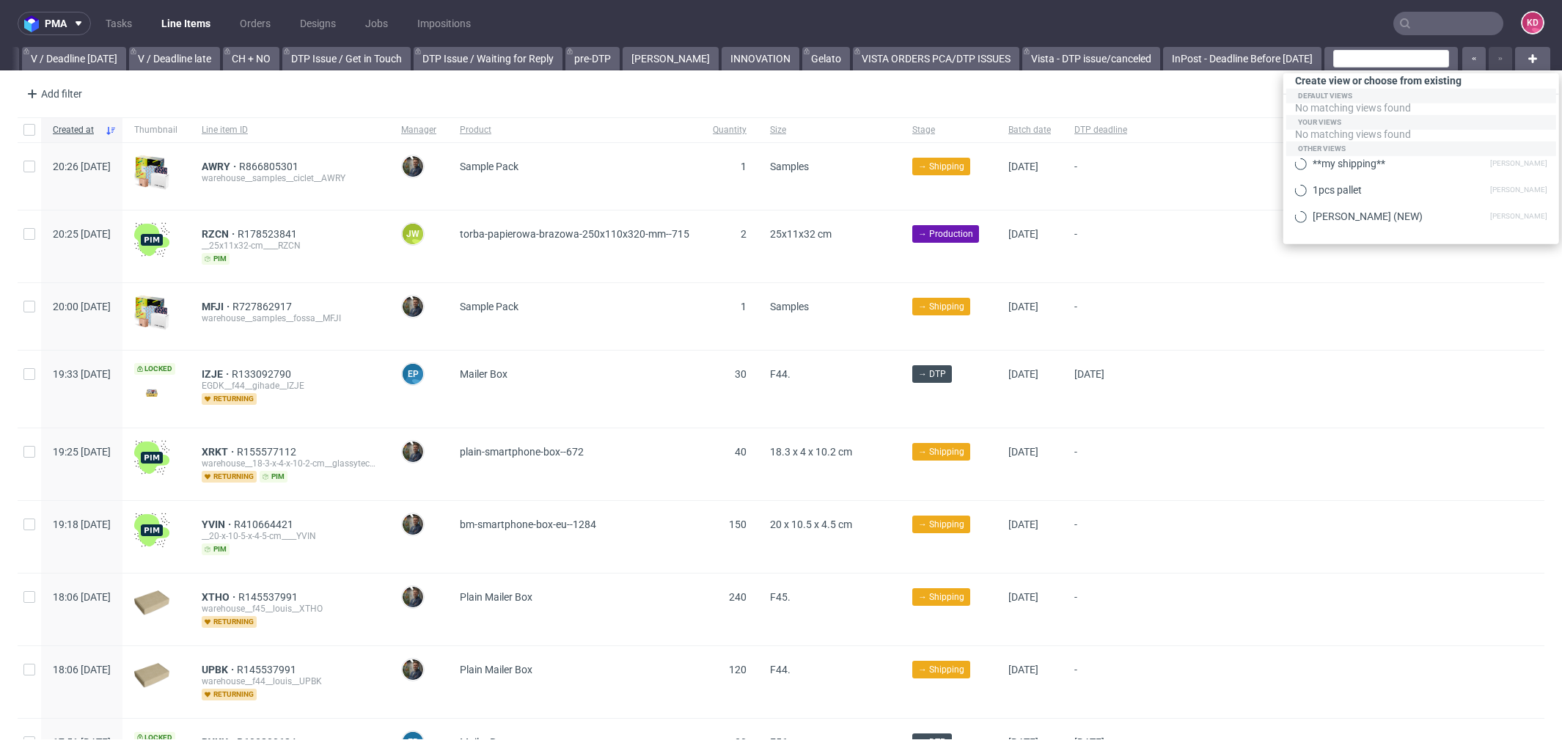
click at [1279, 24] on nav "pma Tasks Line Items Orders Designs Jobs Impositions KD" at bounding box center [781, 23] width 1562 height 47
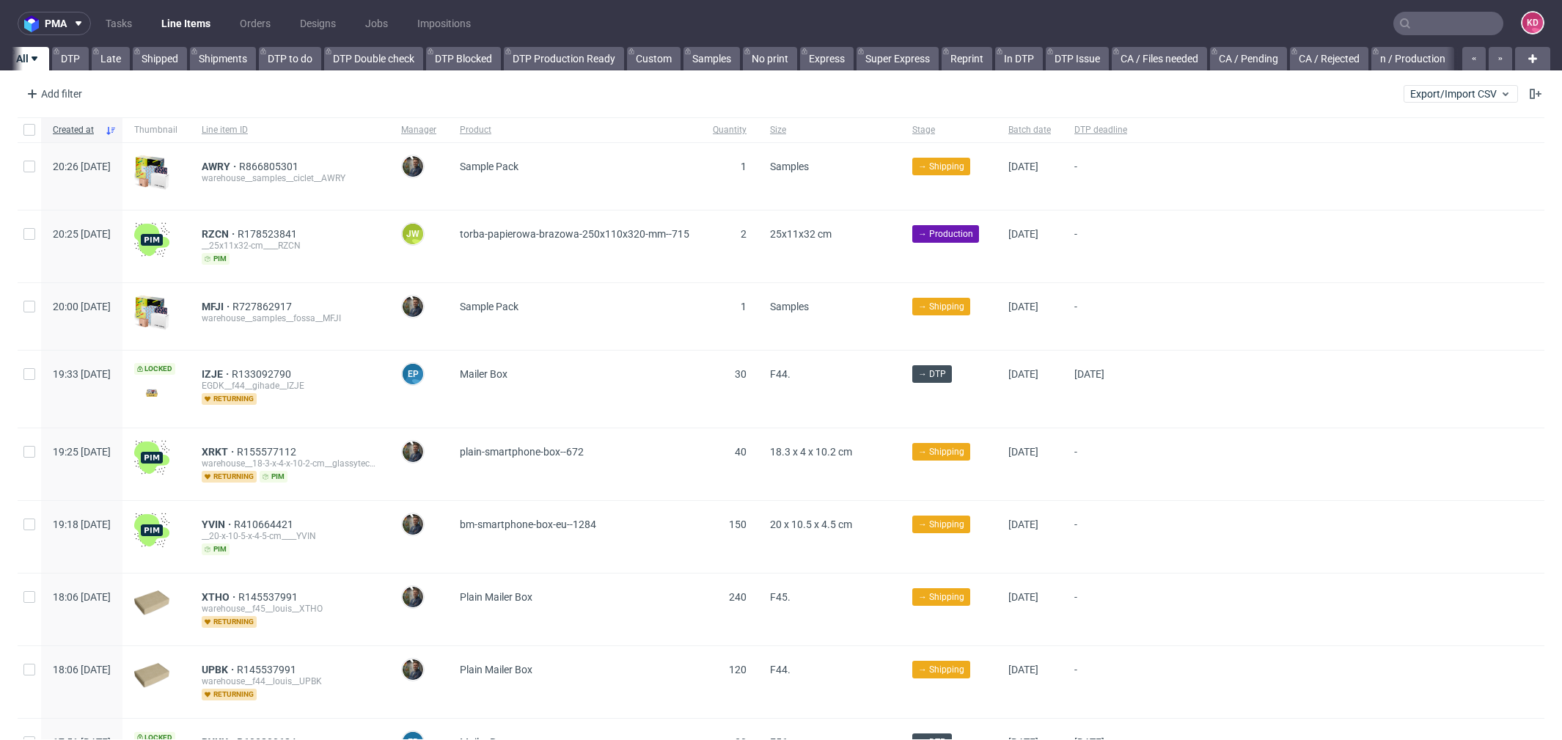
scroll to position [0, 0]
click at [1498, 59] on icon "button" at bounding box center [1501, 59] width 6 height 12
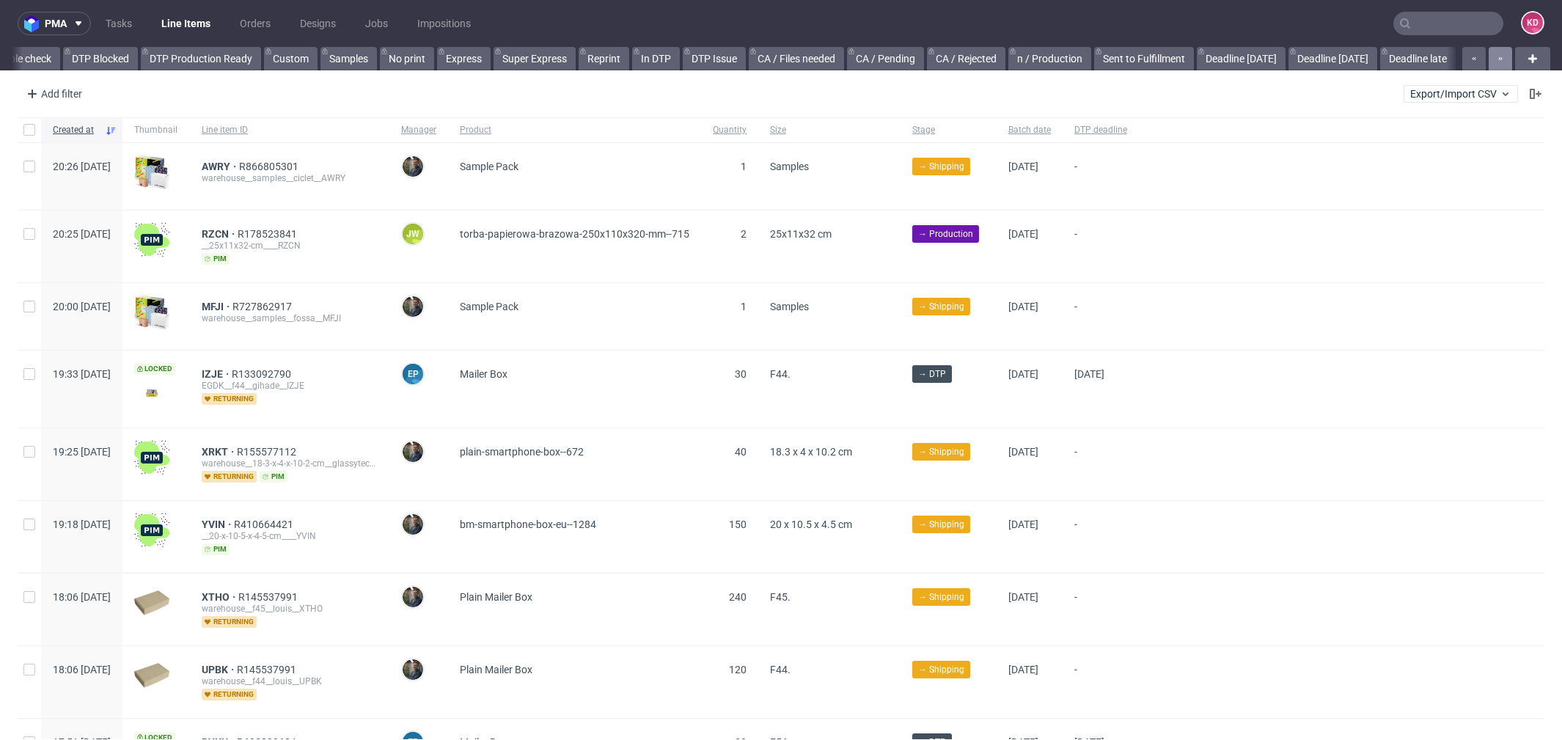
click at [1498, 59] on icon "button" at bounding box center [1501, 59] width 6 height 12
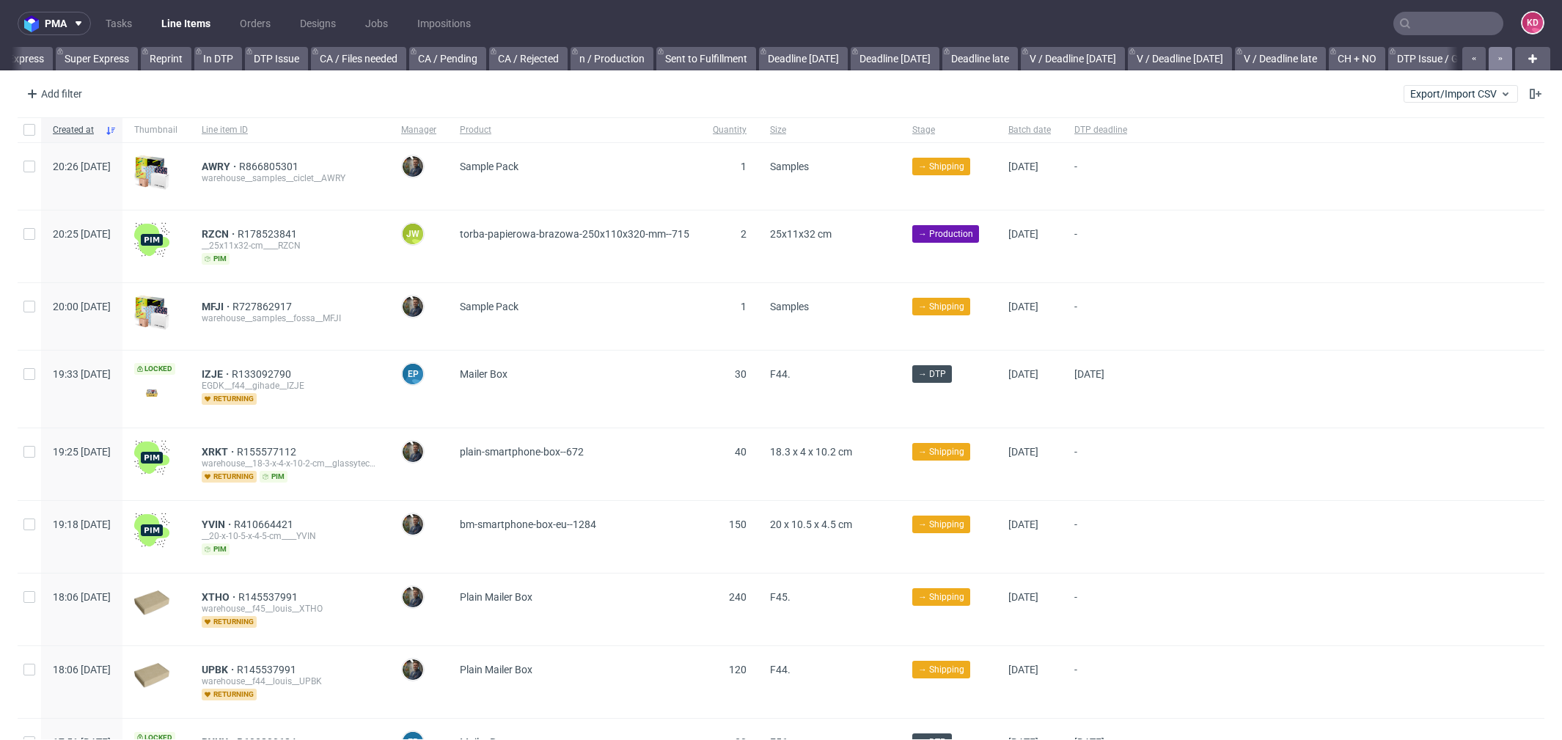
click at [1498, 59] on icon "button" at bounding box center [1501, 59] width 6 height 12
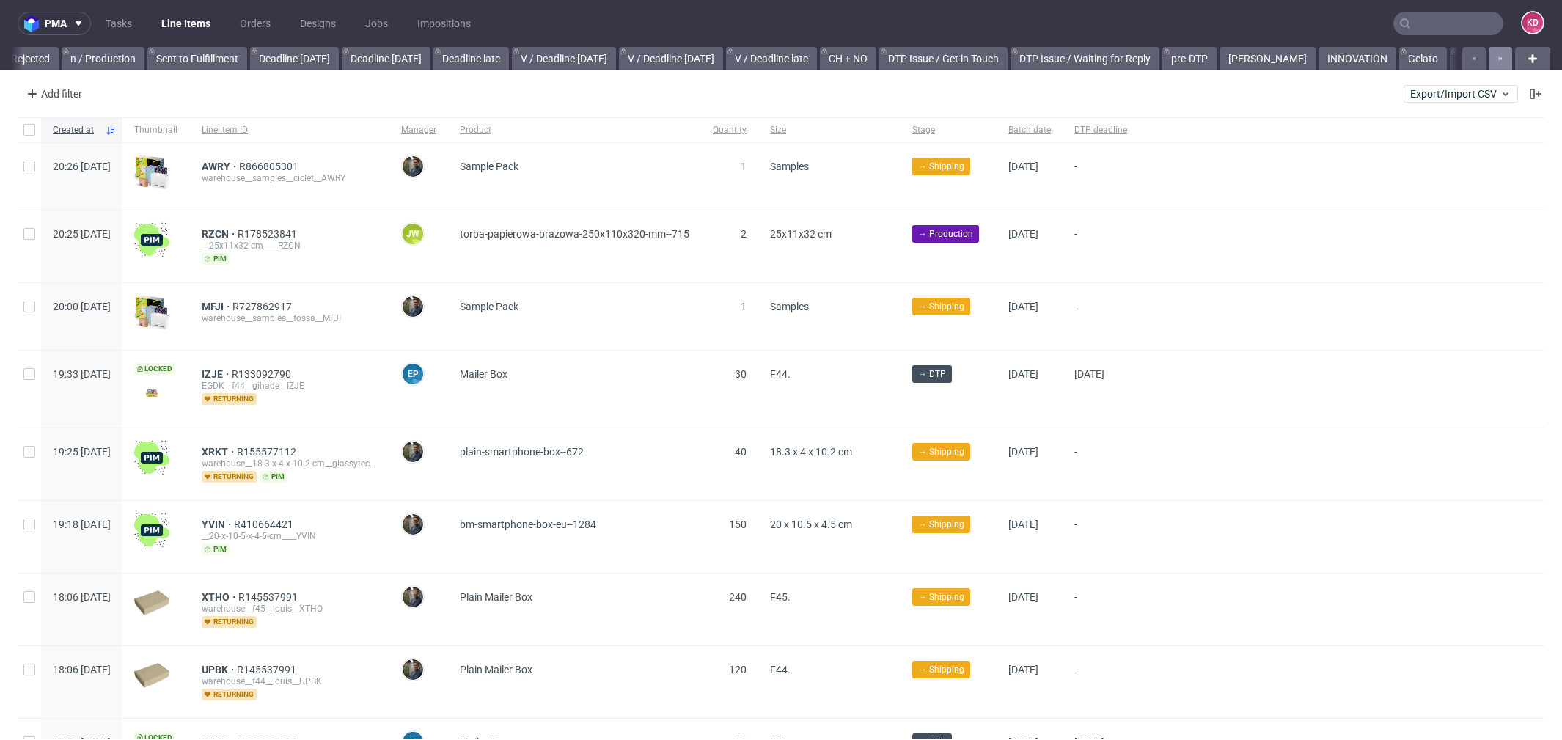
click at [1498, 59] on icon "button" at bounding box center [1501, 59] width 6 height 12
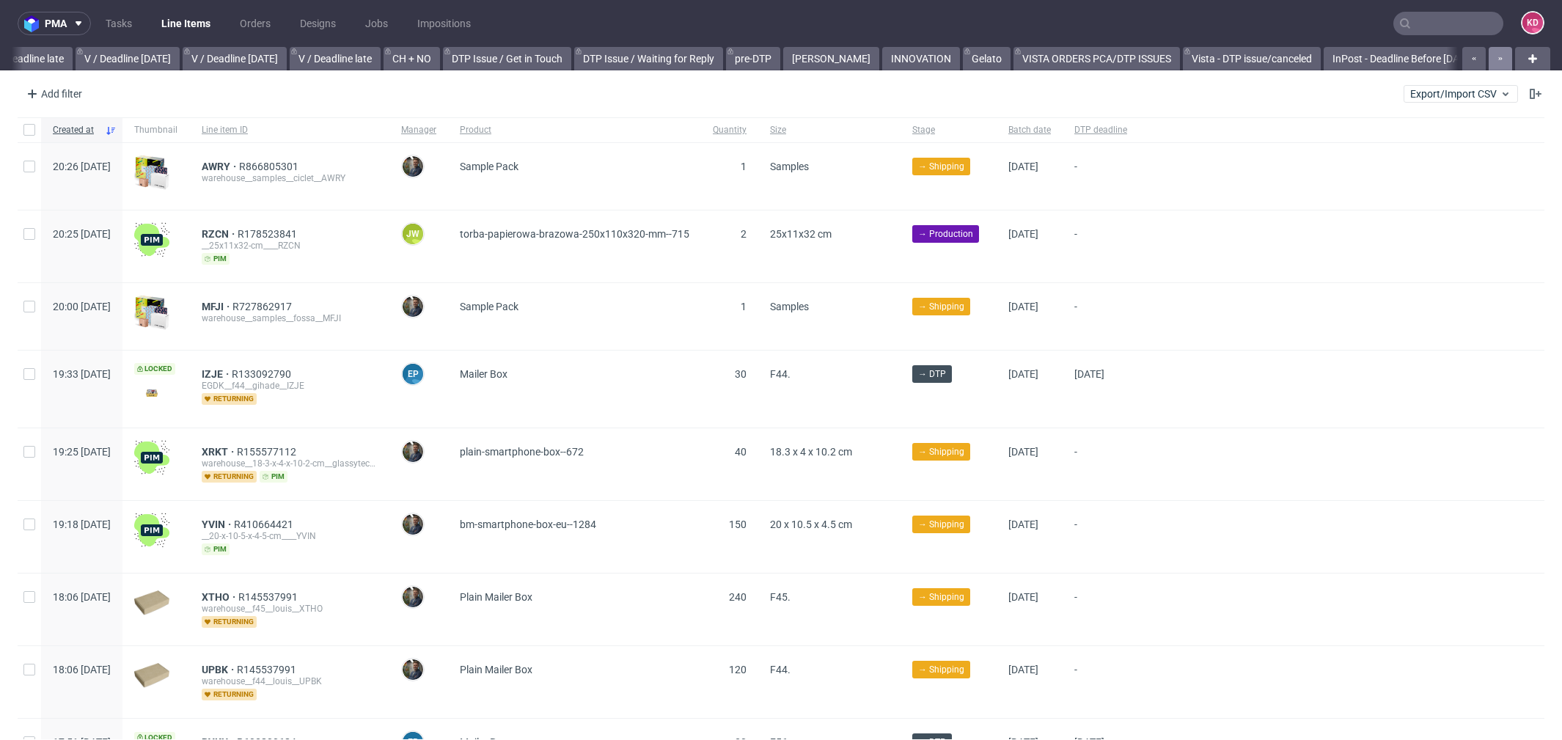
scroll to position [0, 1795]
click at [1498, 59] on icon "button" at bounding box center [1501, 59] width 6 height 12
click at [1394, 54] on link "InPost - Deadline Before [DATE]" at bounding box center [1379, 58] width 158 height 23
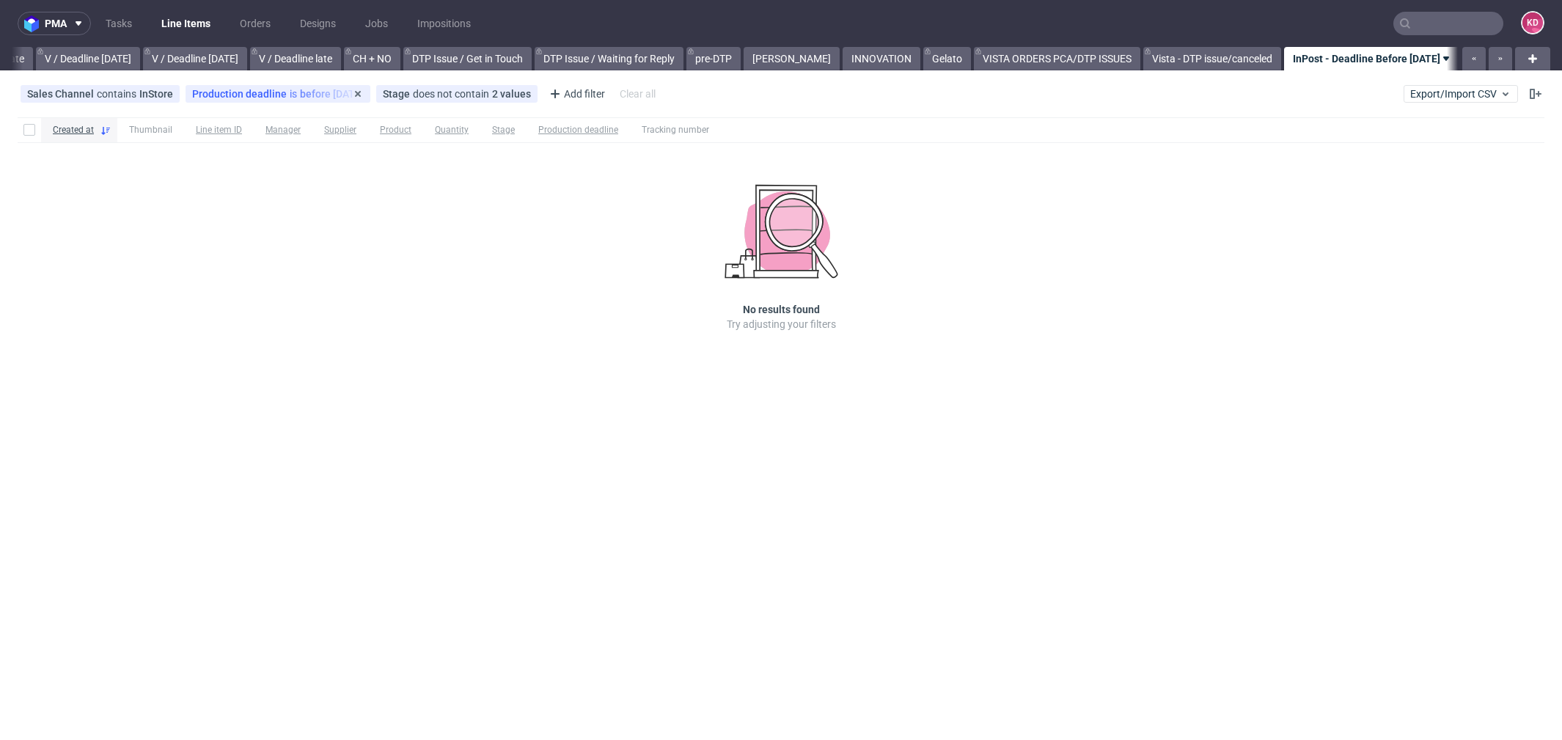
click at [321, 95] on div "Production deadline is before [DATE]" at bounding box center [278, 94] width 172 height 12
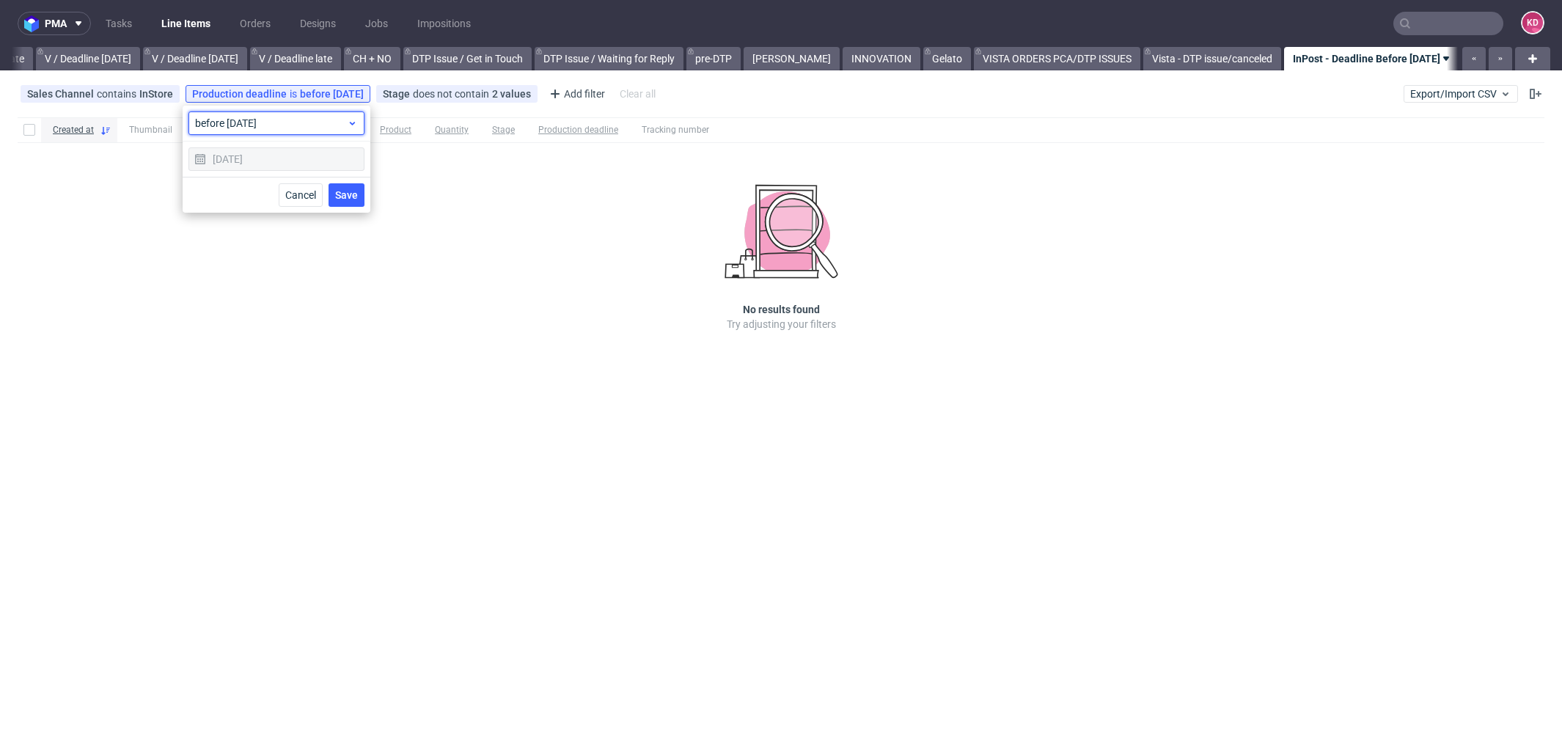
click at [295, 119] on span "before [DATE]" at bounding box center [271, 123] width 152 height 15
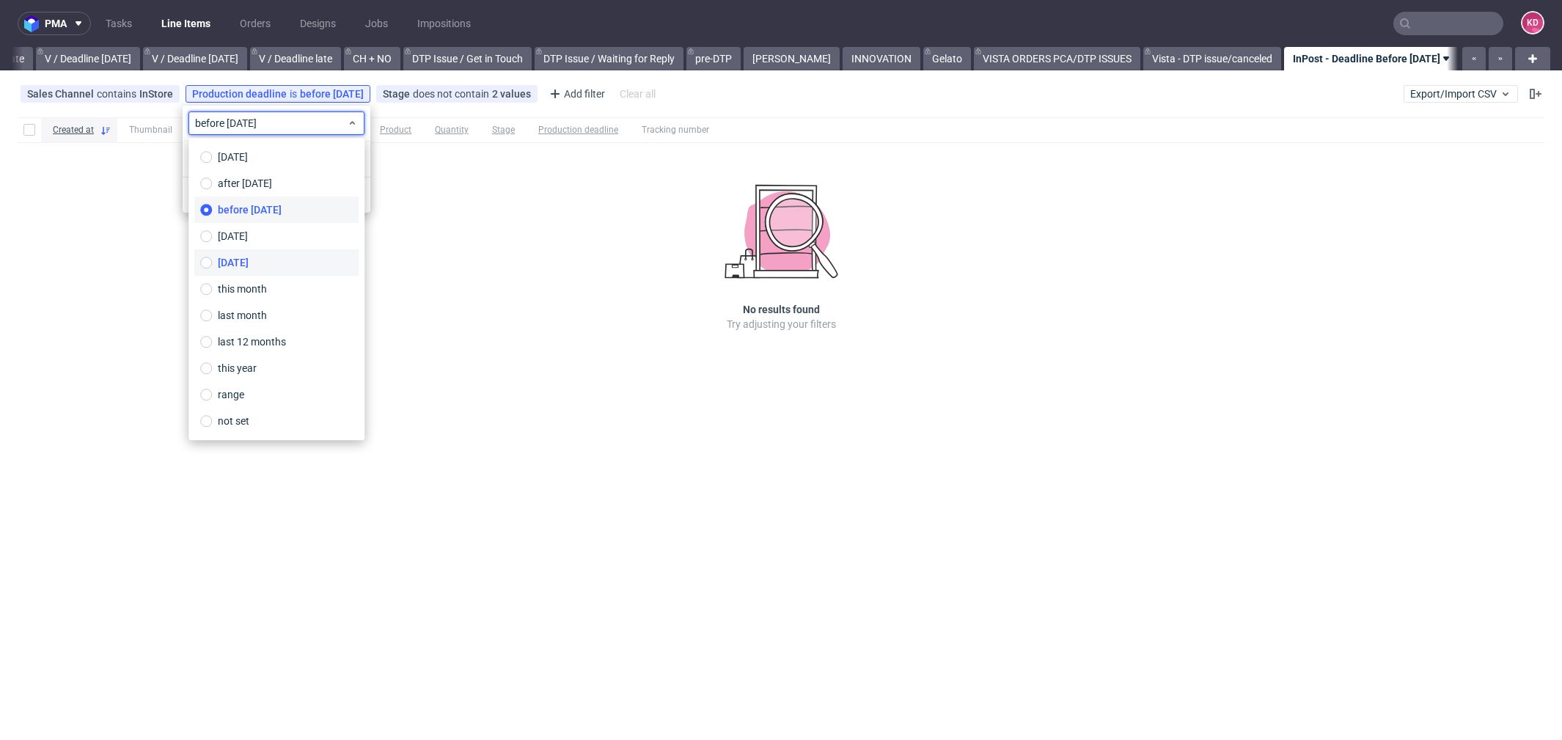
click at [270, 252] on label "[DATE]" at bounding box center [276, 262] width 164 height 26
type input "[DATE]"
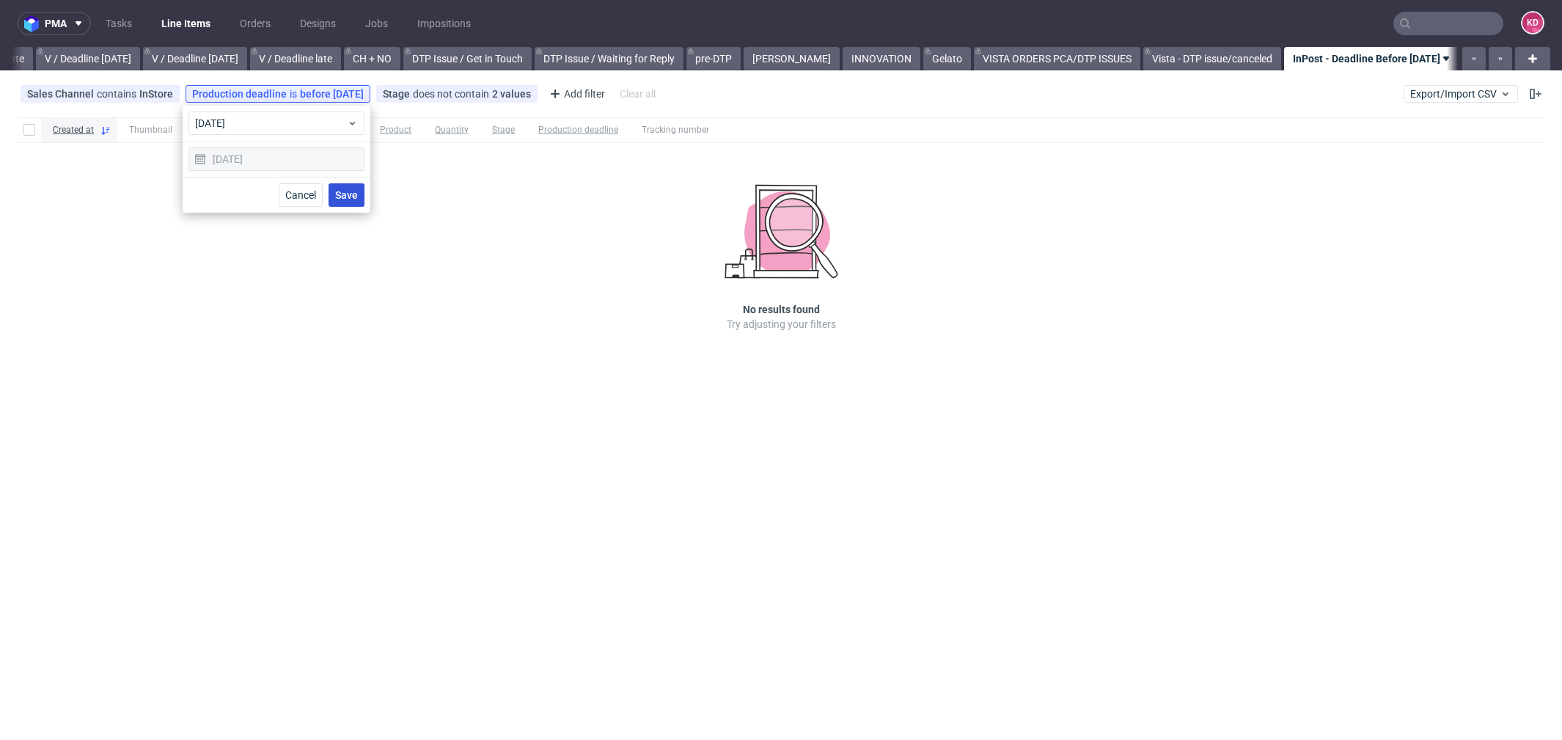
click at [345, 201] on button "Save" at bounding box center [347, 194] width 36 height 23
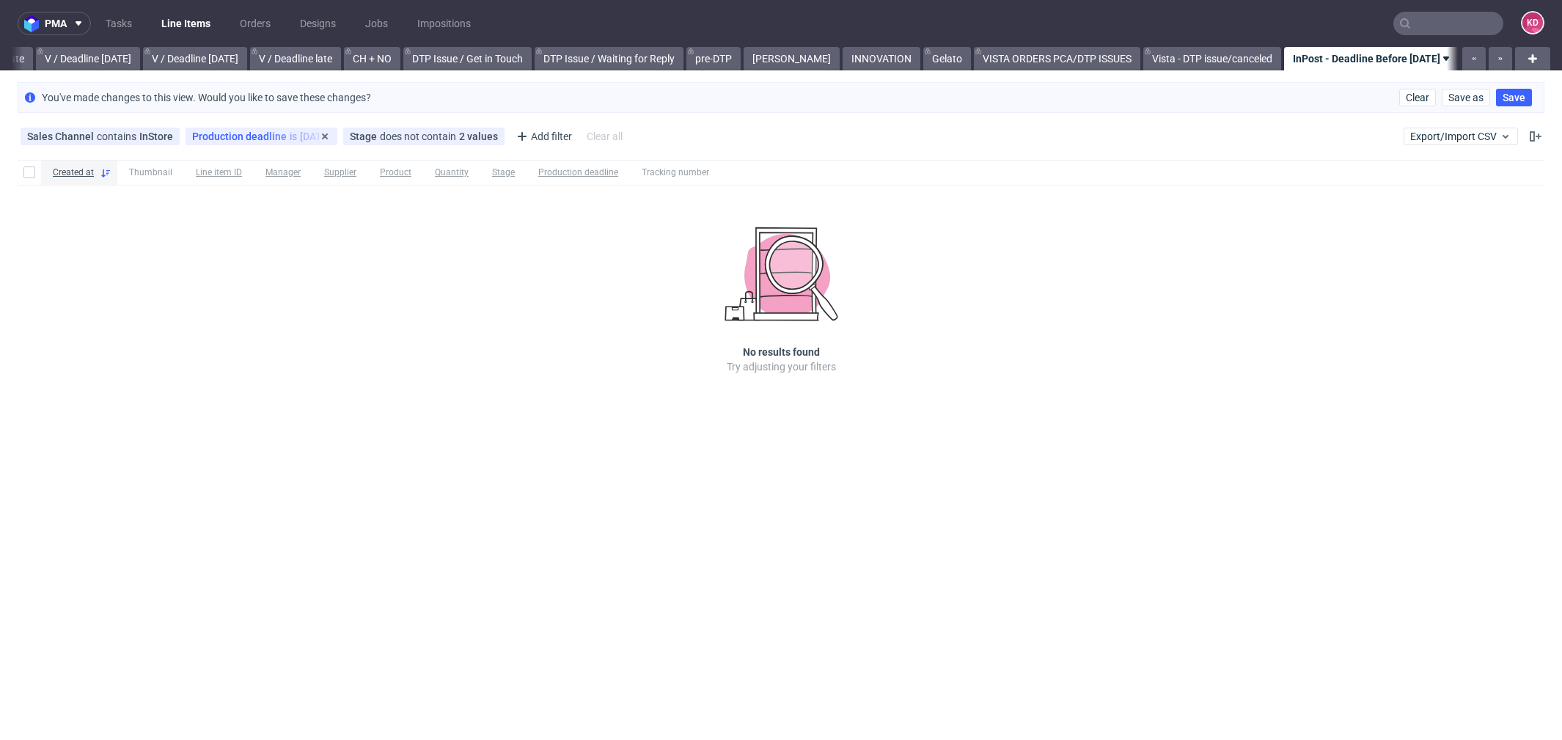
click at [293, 135] on div "Production deadline is [DATE]" at bounding box center [261, 137] width 139 height 12
click at [290, 195] on div "[DATE]" at bounding box center [276, 201] width 176 height 23
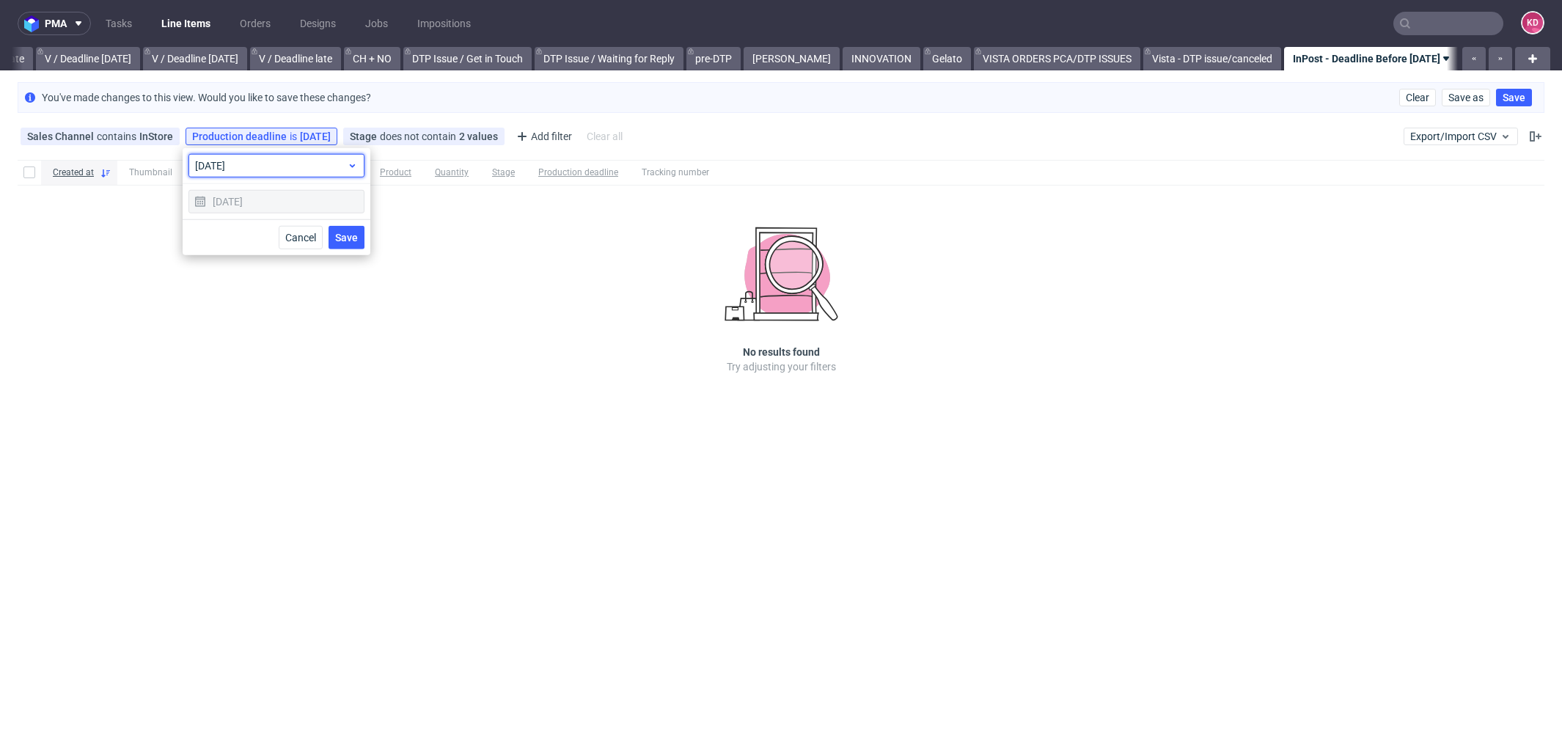
click at [287, 163] on span "[DATE]" at bounding box center [271, 165] width 152 height 15
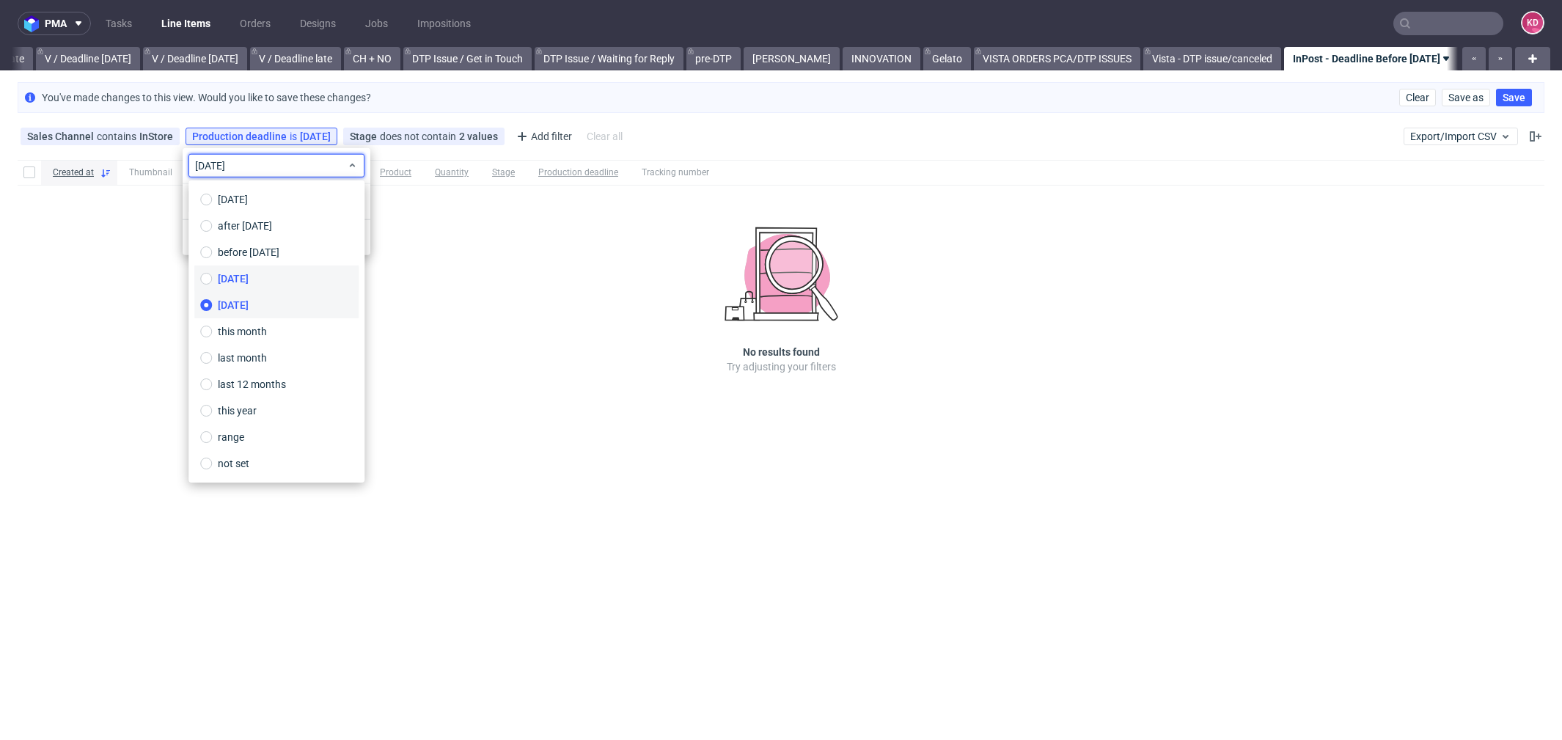
click at [278, 276] on label "[DATE]" at bounding box center [276, 279] width 164 height 26
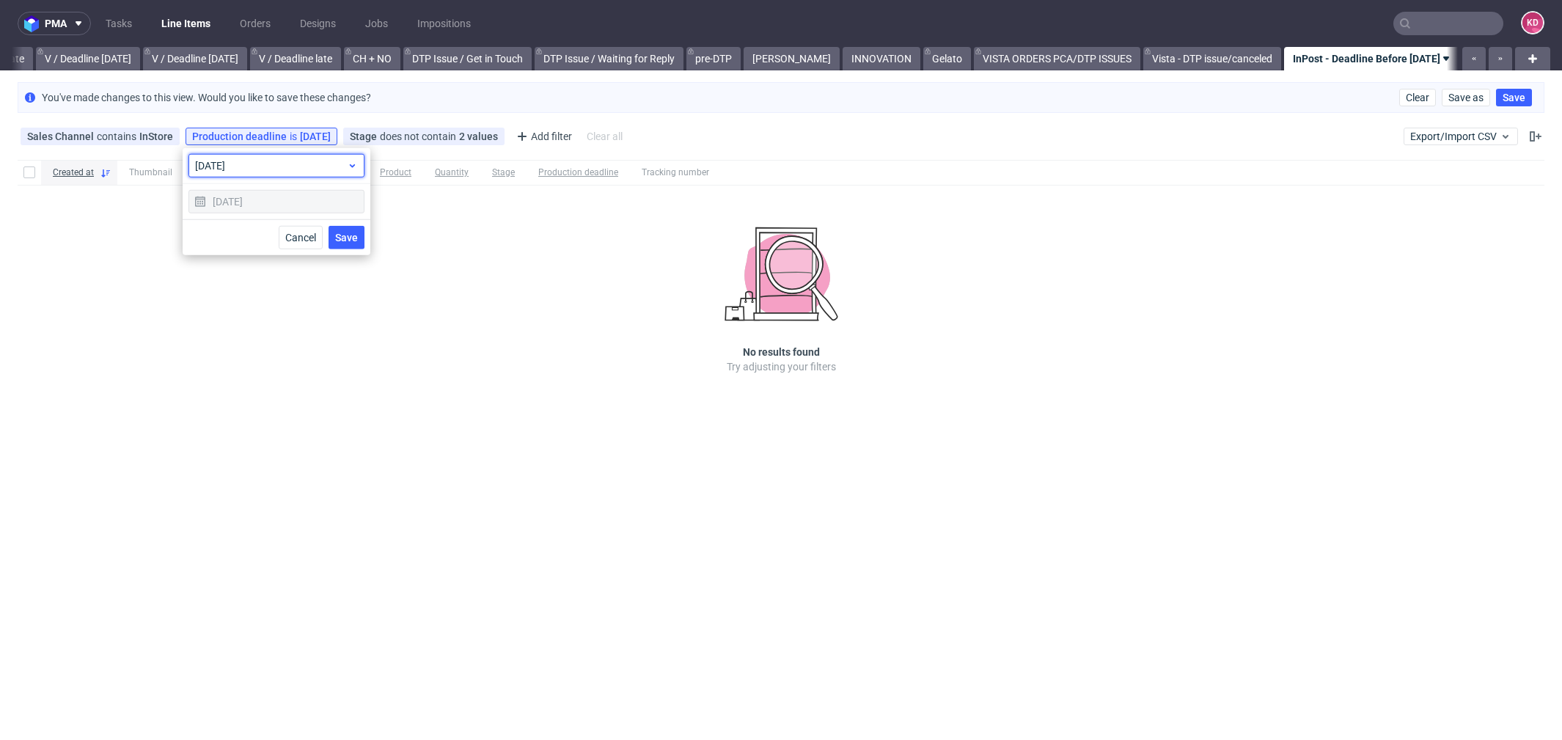
click at [274, 168] on span "[DATE]" at bounding box center [271, 165] width 152 height 15
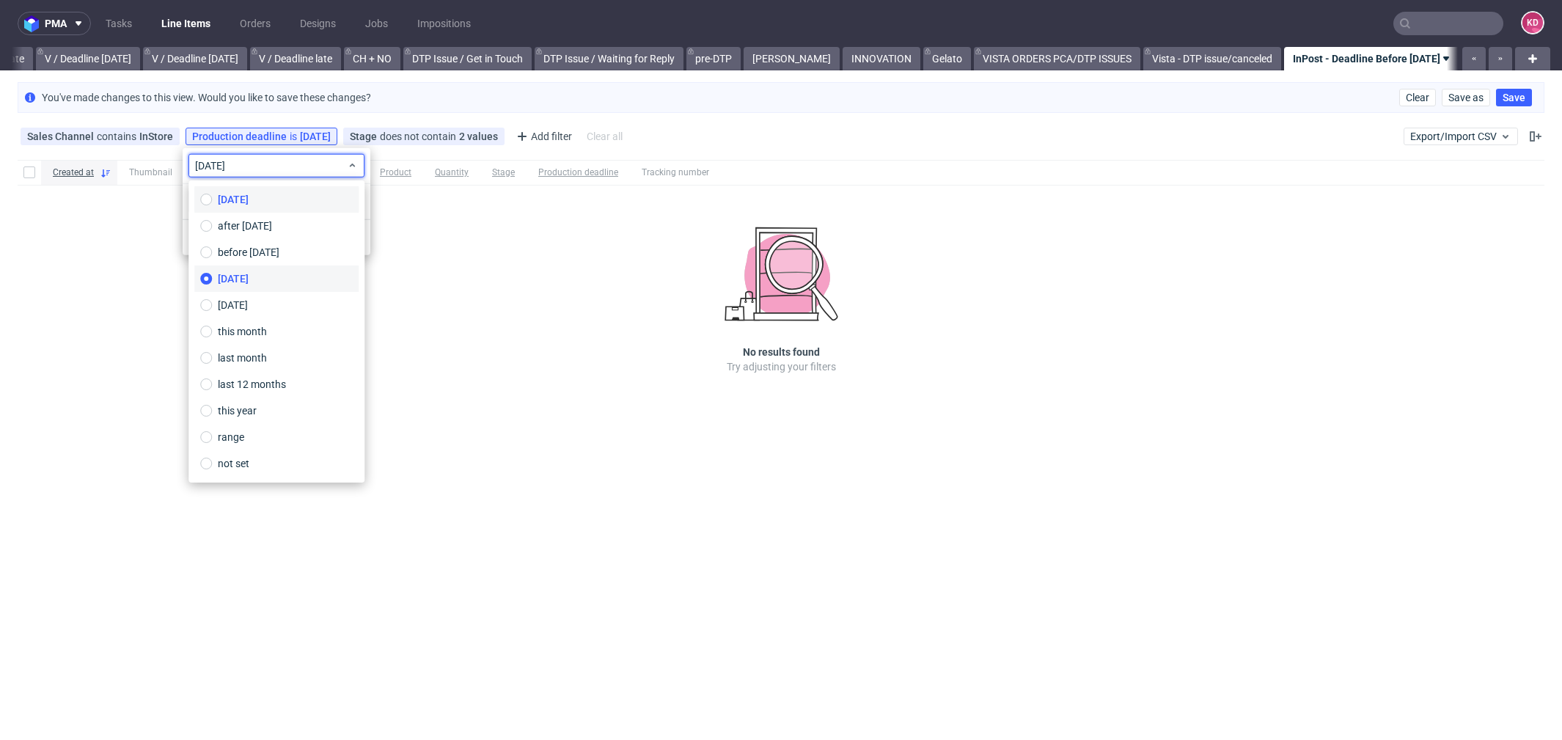
click at [263, 202] on label "[DATE]" at bounding box center [276, 199] width 164 height 26
type input "[DATE]"
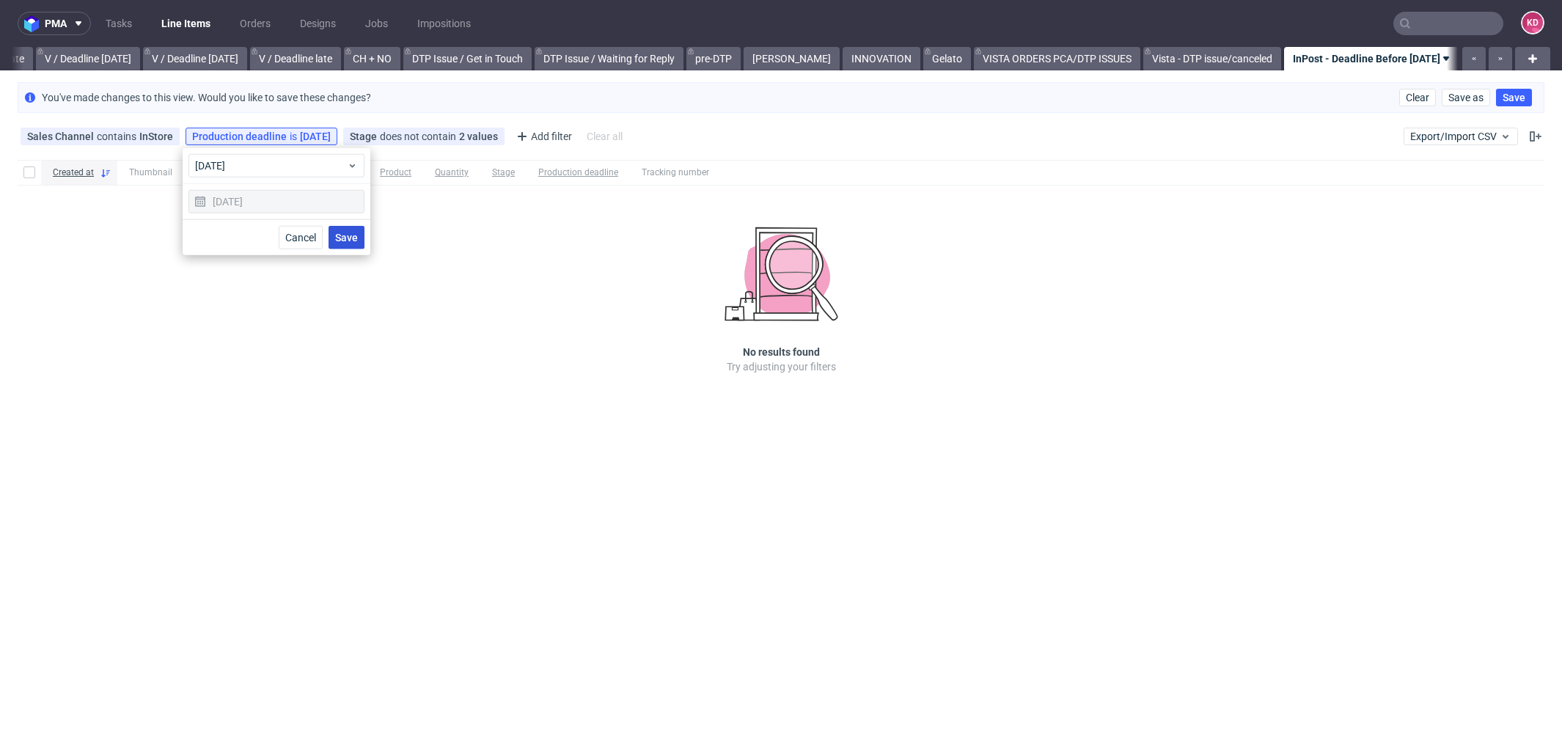
click at [357, 234] on span "Save" at bounding box center [346, 238] width 23 height 10
click at [283, 133] on div "Production deadline is [DATE]" at bounding box center [261, 137] width 139 height 12
click at [283, 161] on span "[DATE]" at bounding box center [271, 165] width 152 height 15
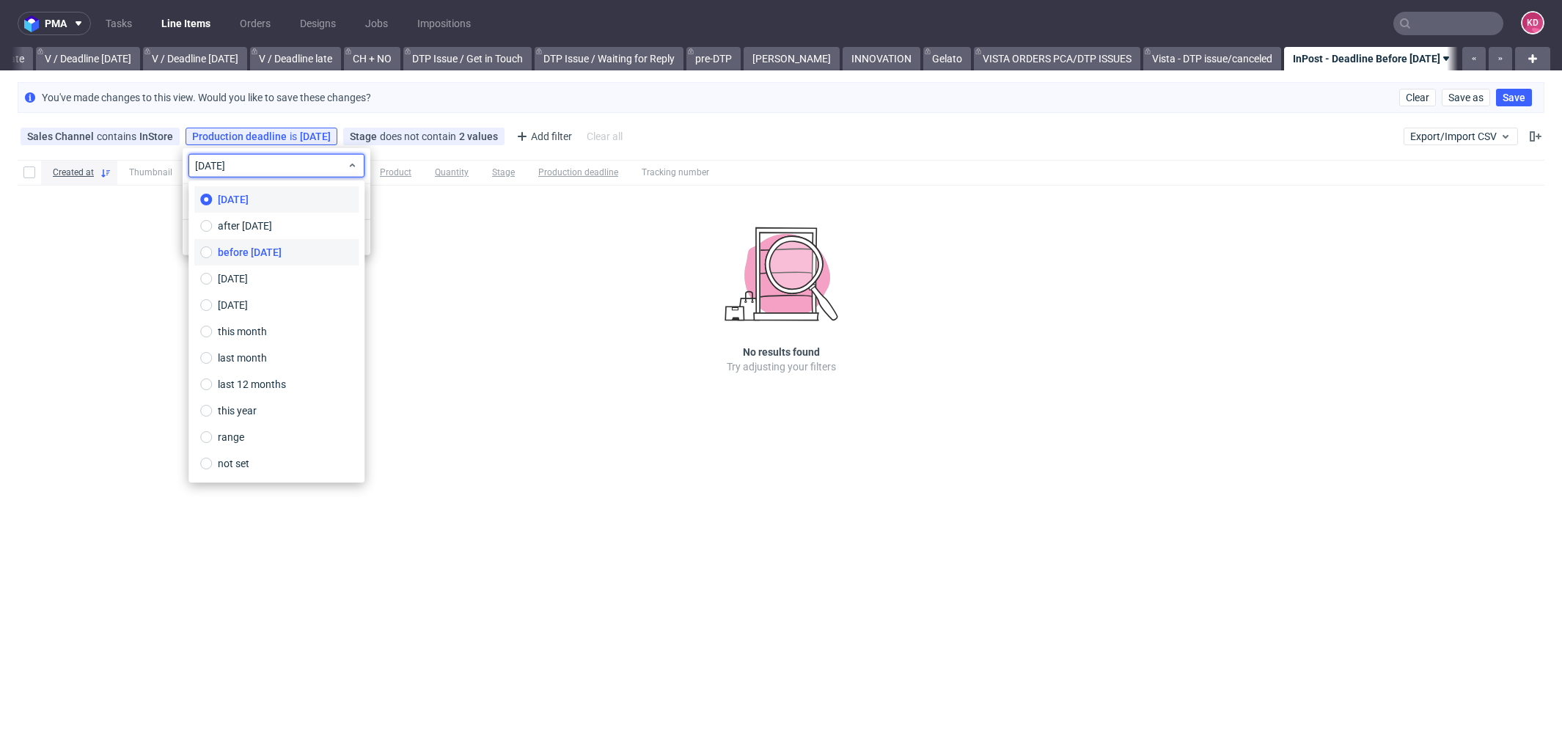
click at [273, 255] on span "before [DATE]" at bounding box center [250, 252] width 64 height 15
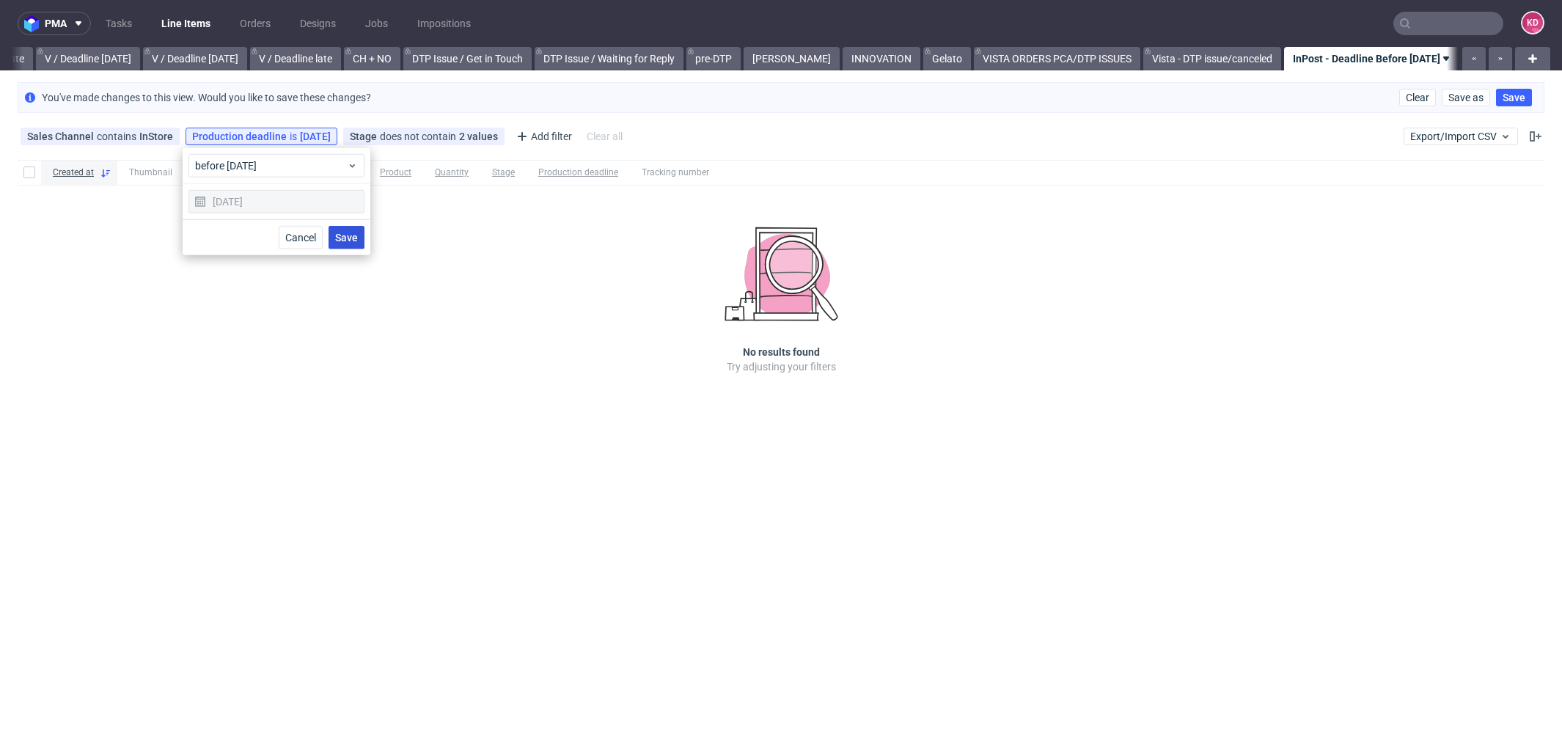
click at [359, 230] on button "Save" at bounding box center [347, 237] width 36 height 23
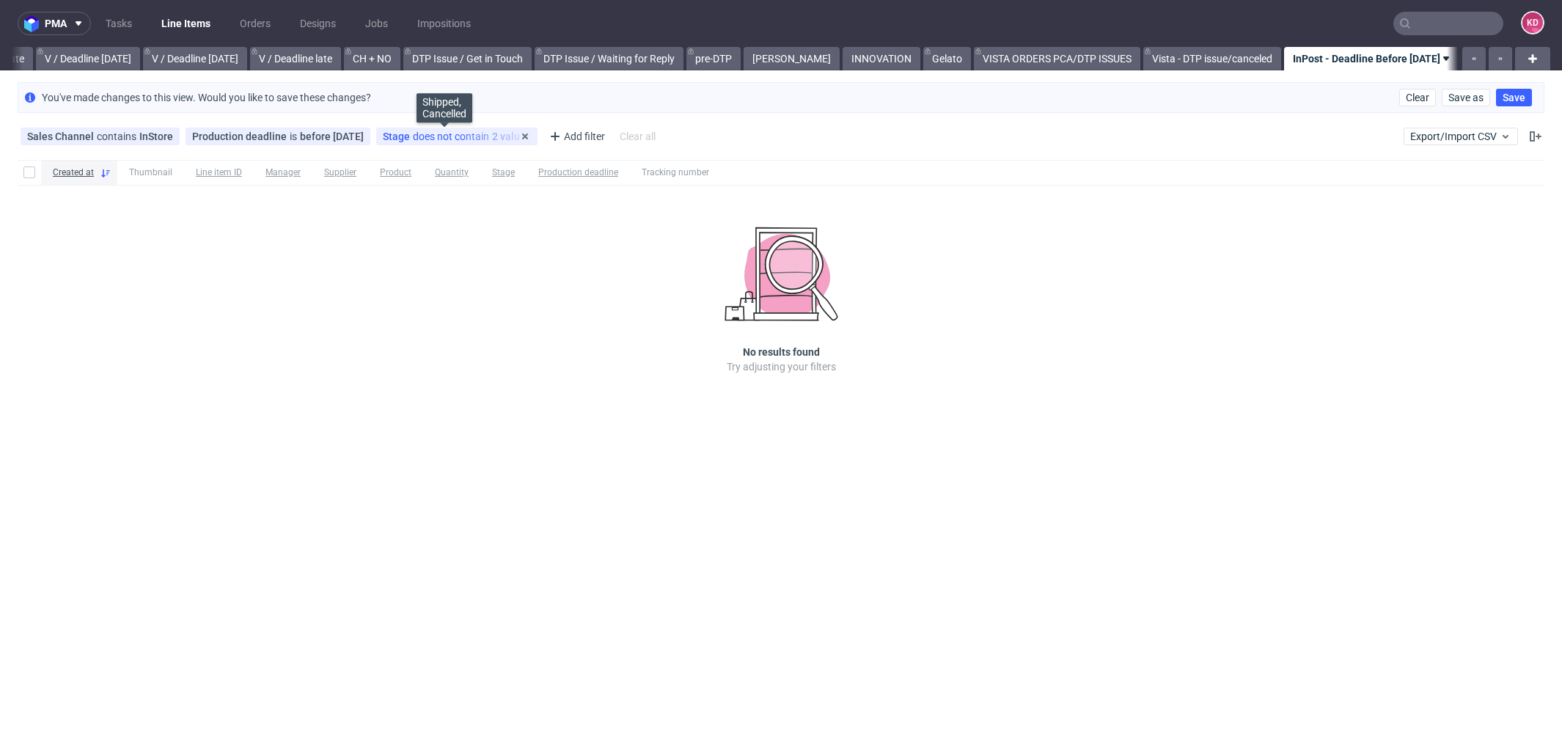
click at [460, 139] on div "Stage does not contain 2 values" at bounding box center [457, 137] width 148 height 12
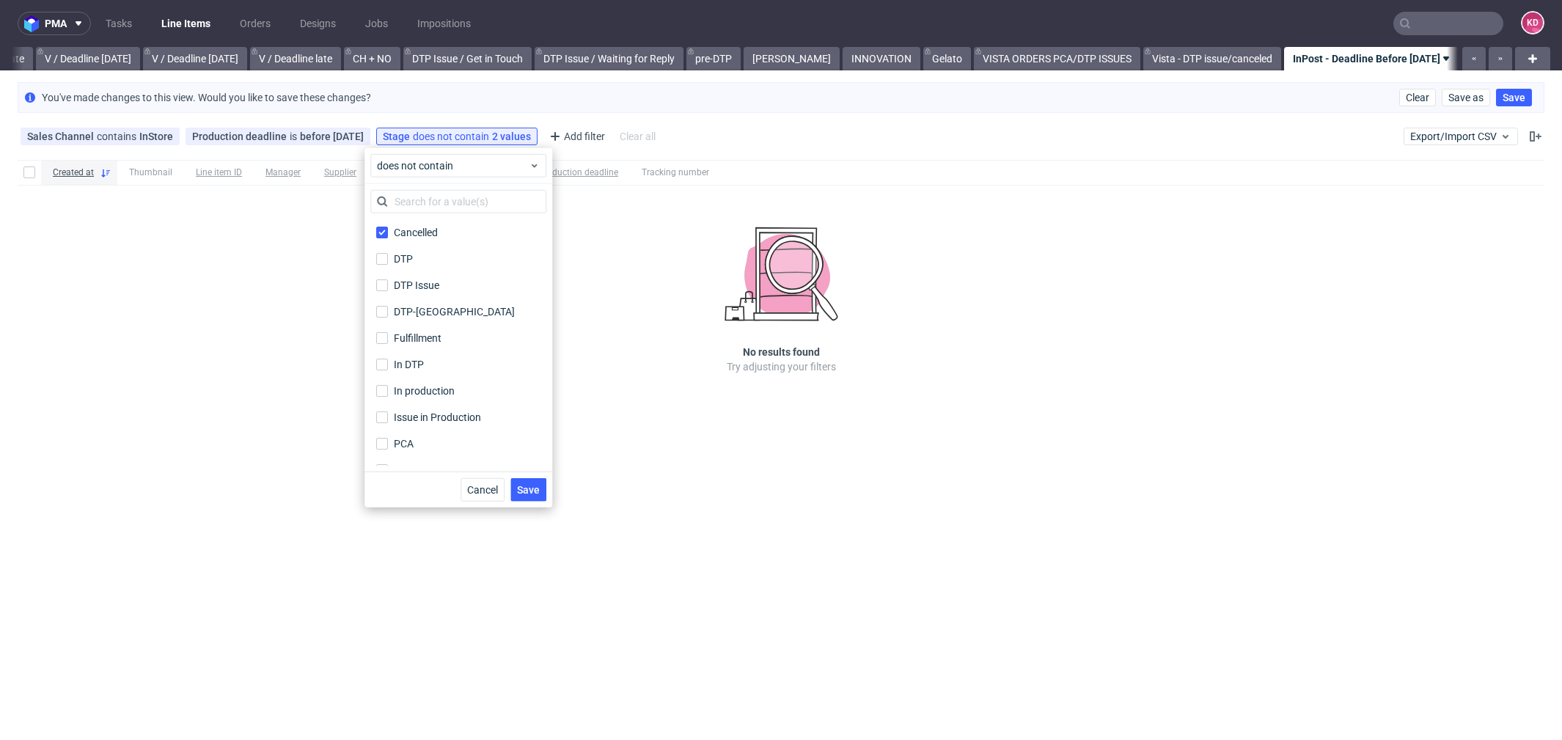
click at [685, 311] on div "No results found Try adjusting your filters" at bounding box center [781, 300] width 264 height 147
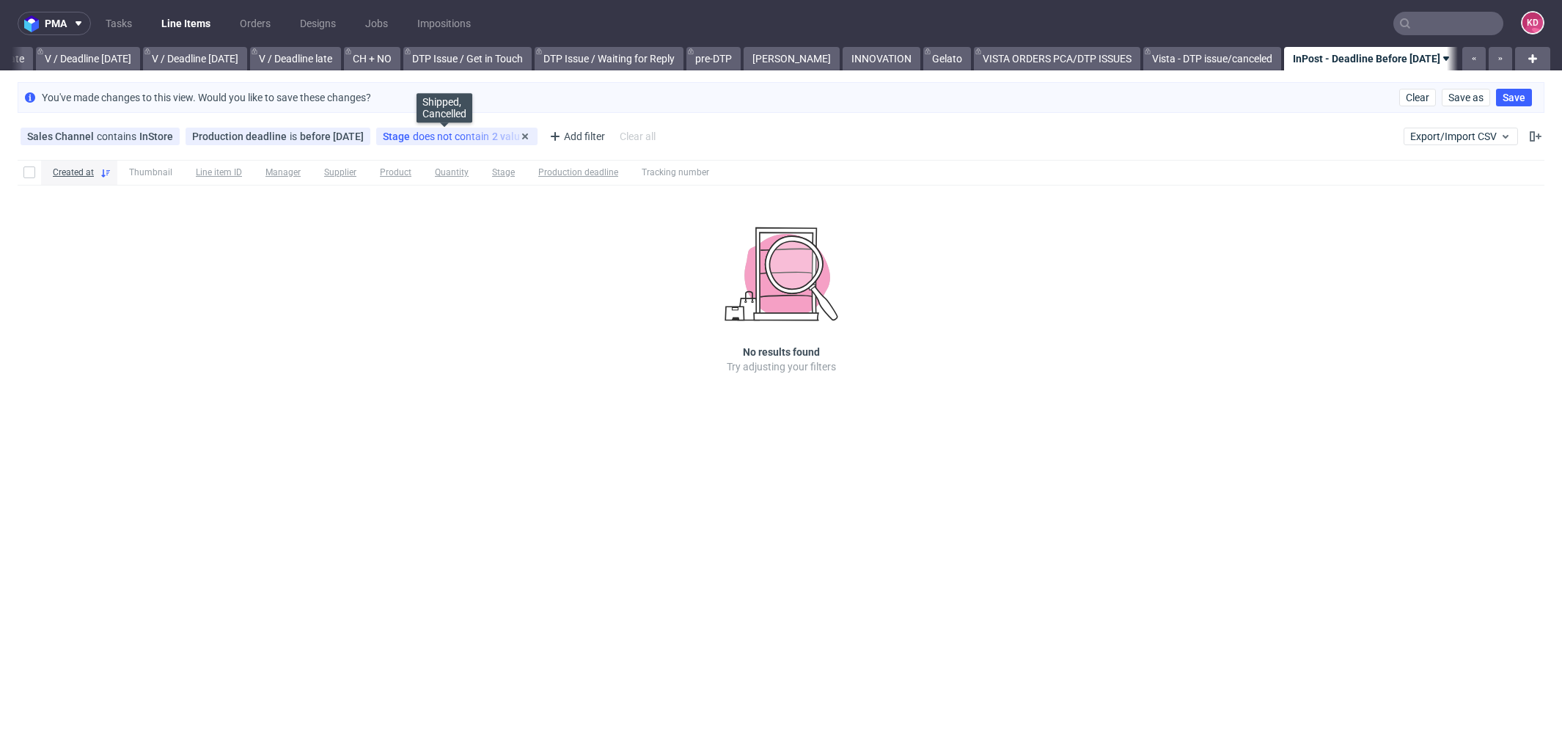
click at [449, 135] on div "Stage does not contain 2 values" at bounding box center [457, 137] width 148 height 12
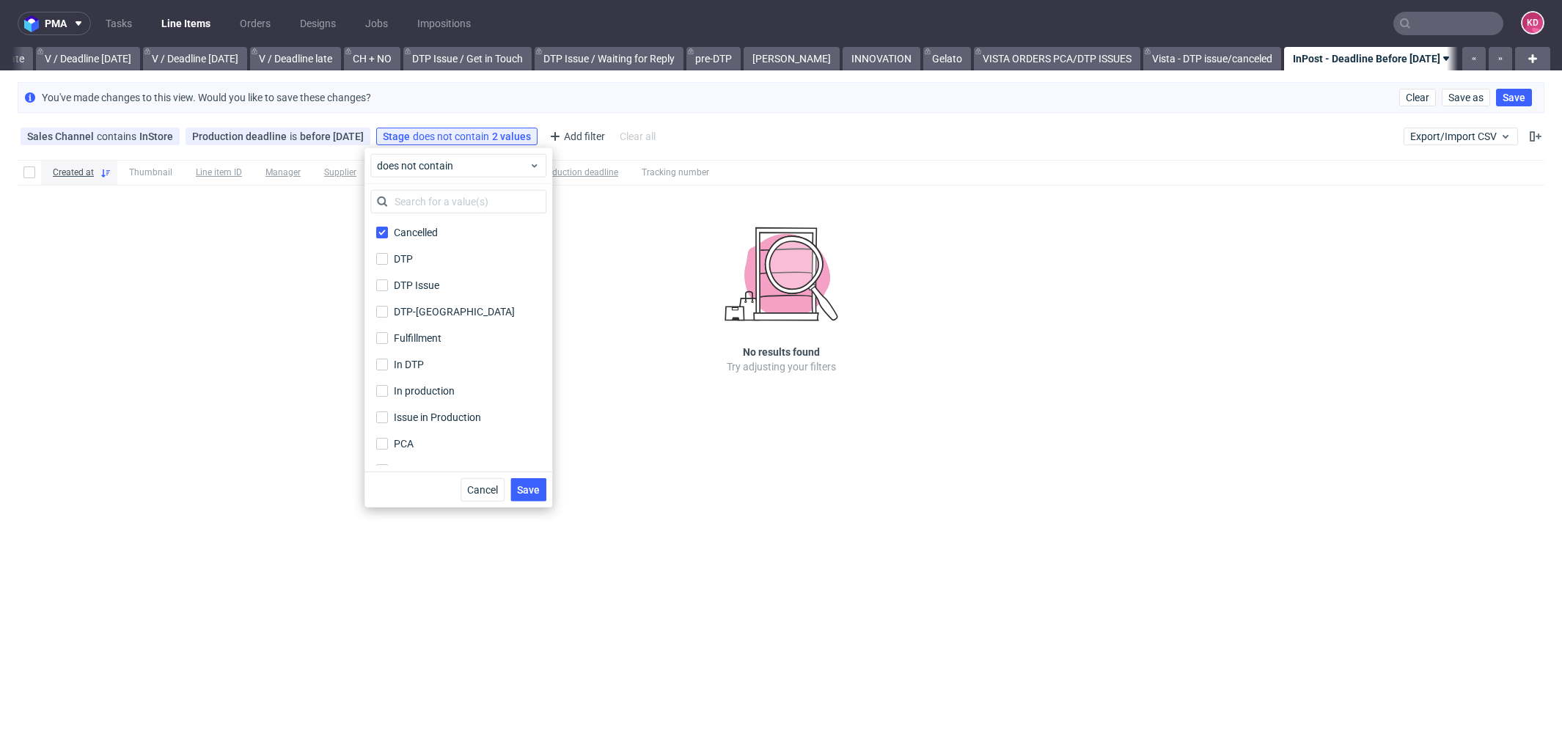
click at [680, 244] on div "No results found Try adjusting your filters" at bounding box center [781, 300] width 264 height 147
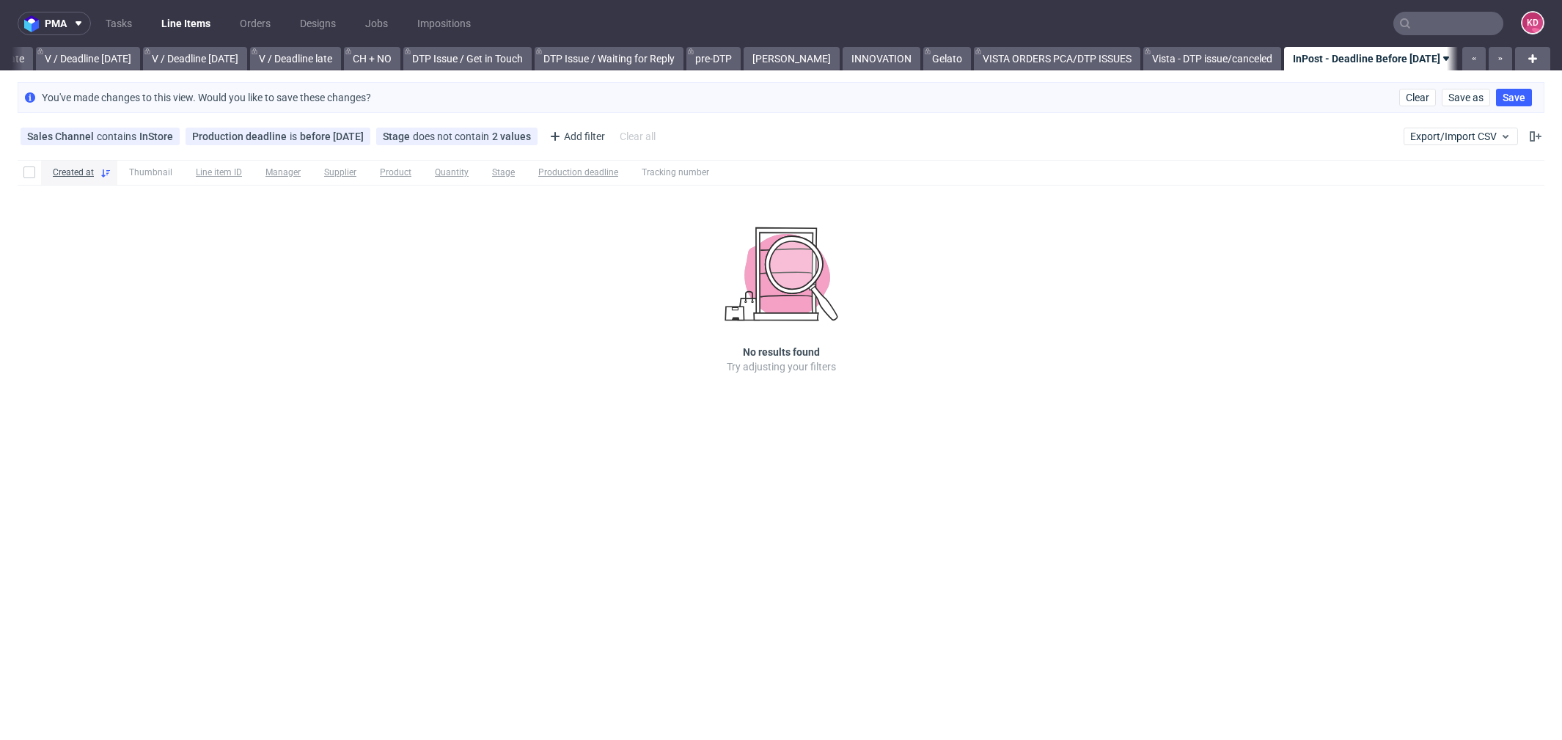
click at [184, 20] on link "Line Items" at bounding box center [186, 23] width 67 height 23
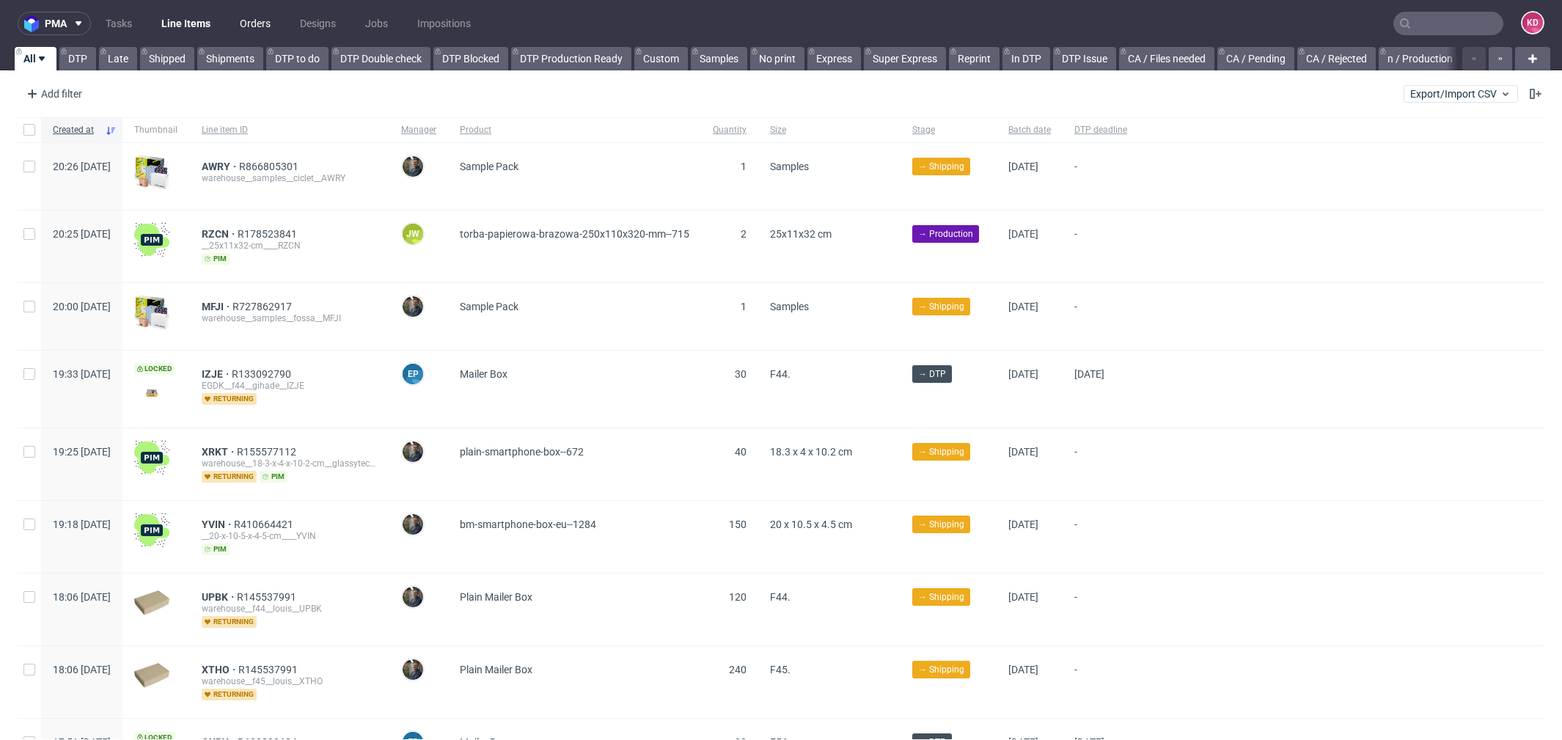
click at [259, 18] on link "Orders" at bounding box center [255, 23] width 48 height 23
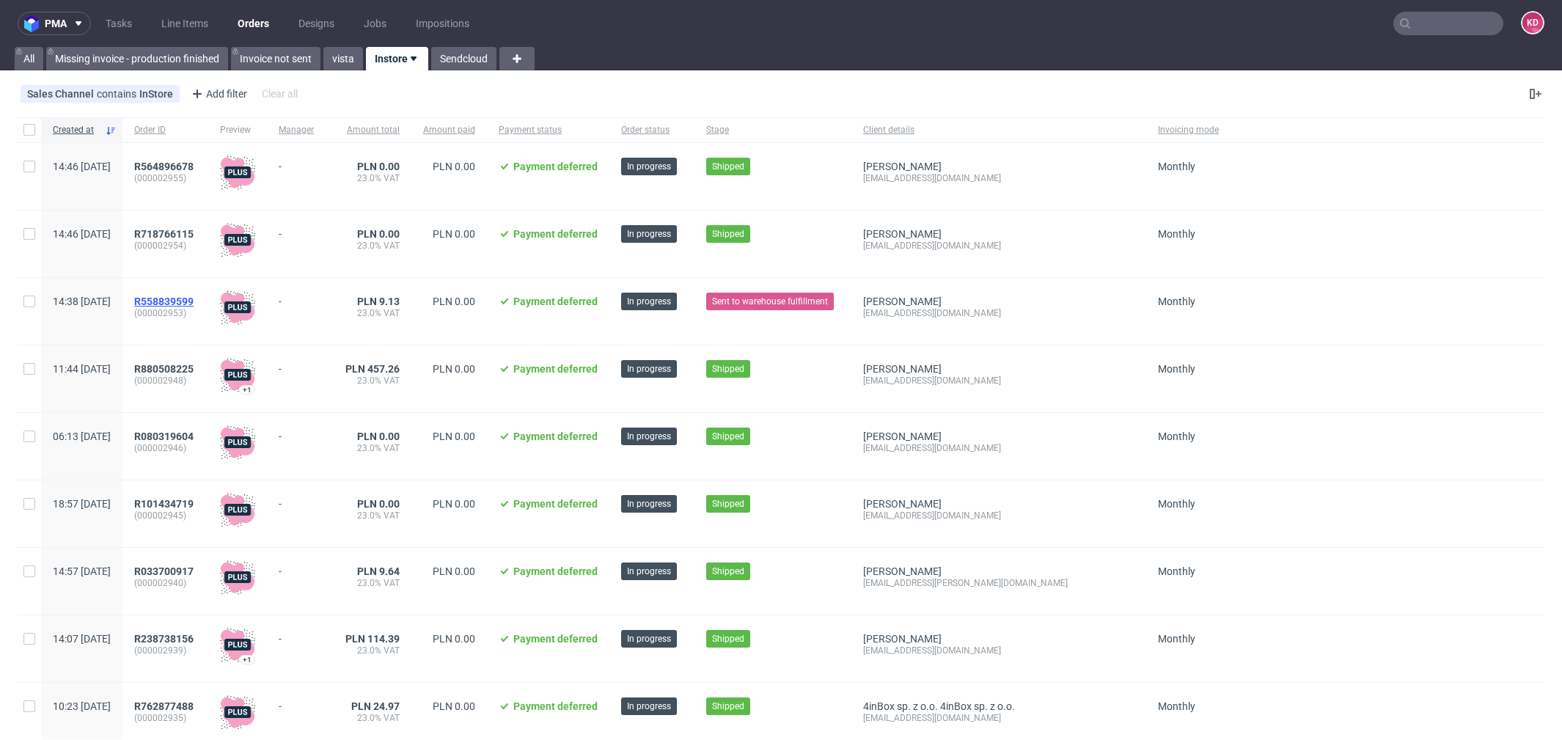
click at [194, 296] on span "R558839599" at bounding box center [163, 302] width 59 height 12
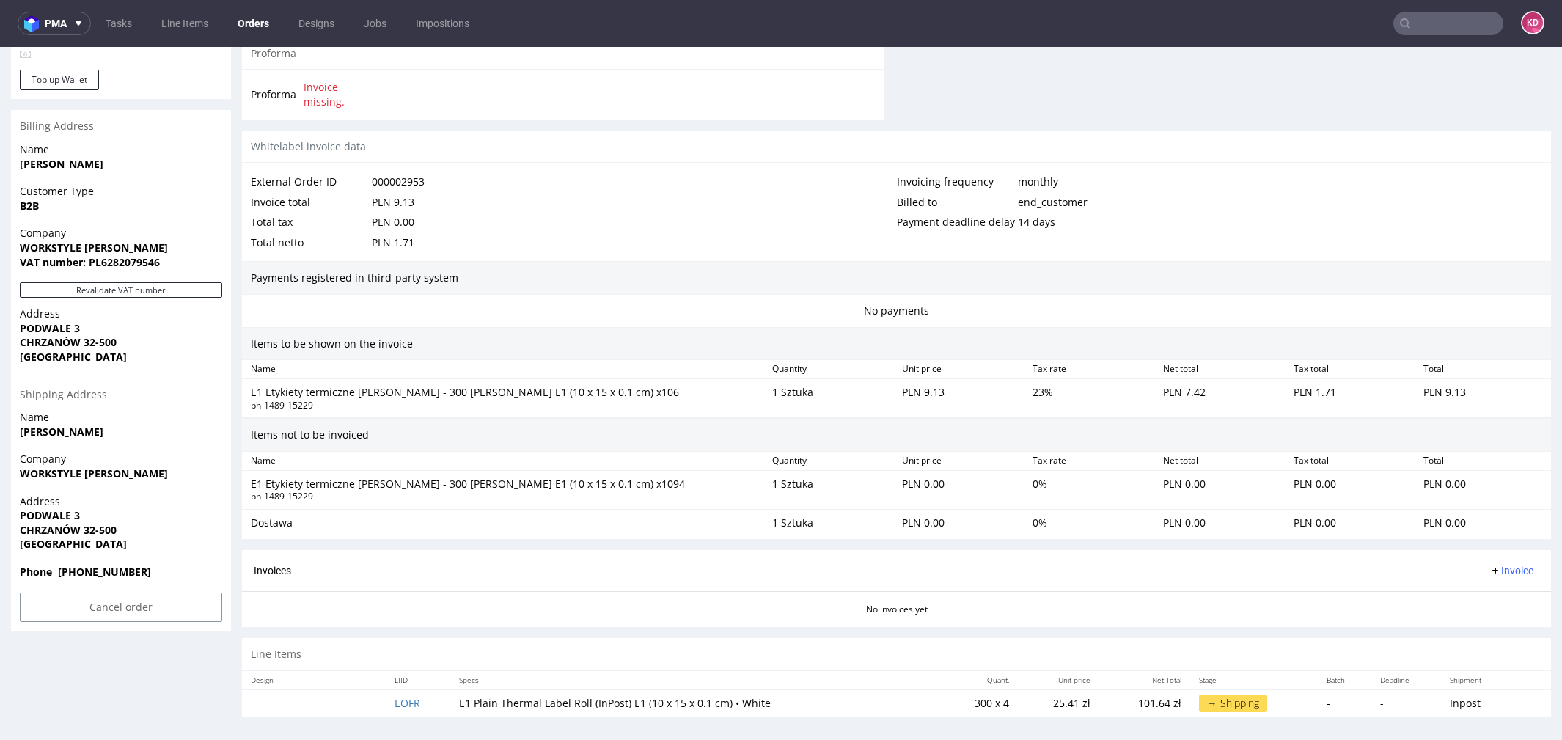
scroll to position [4, 0]
